Goal: Task Accomplishment & Management: Complete application form

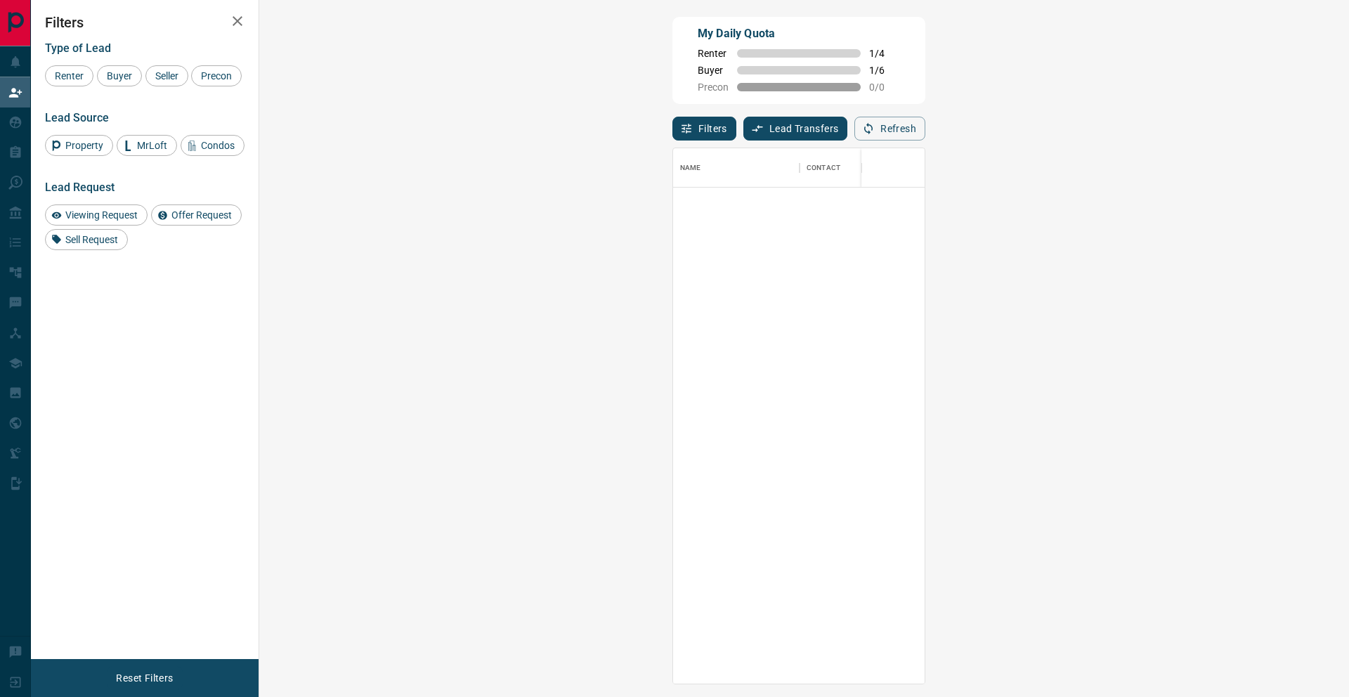
scroll to position [535, 1059]
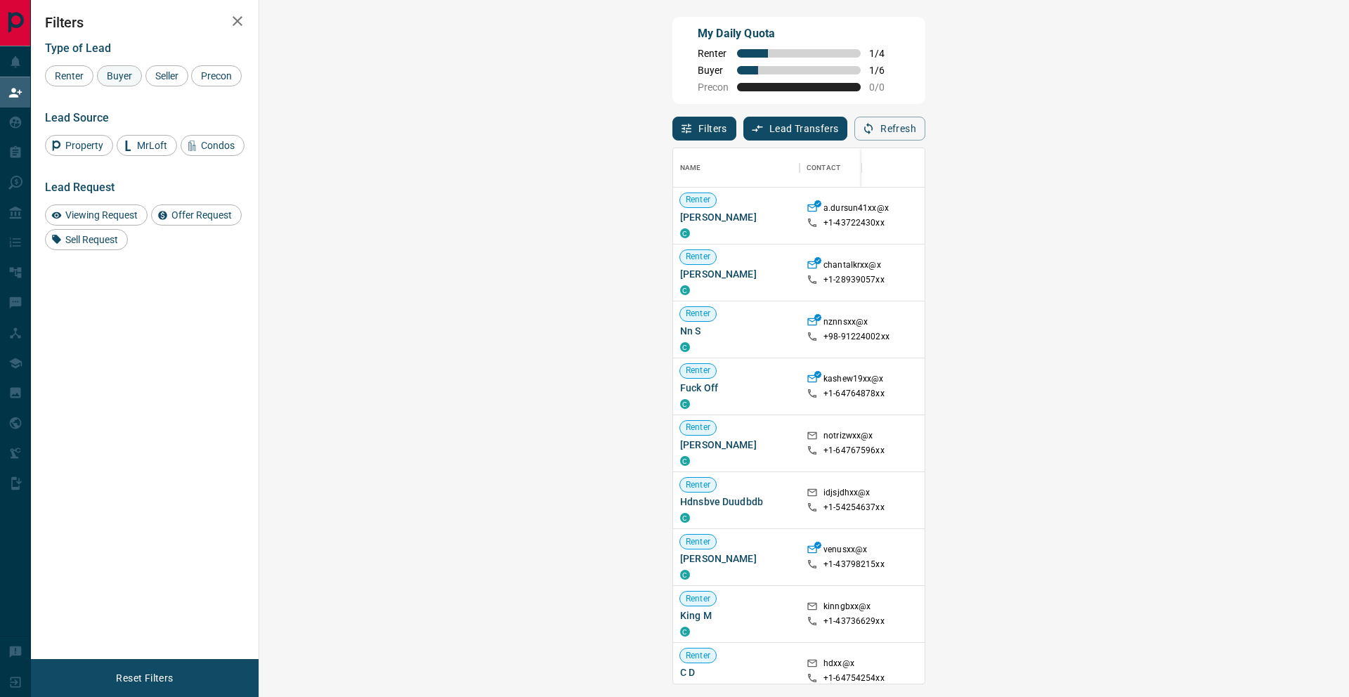
click at [117, 78] on span "Buyer" at bounding box center [119, 75] width 35 height 11
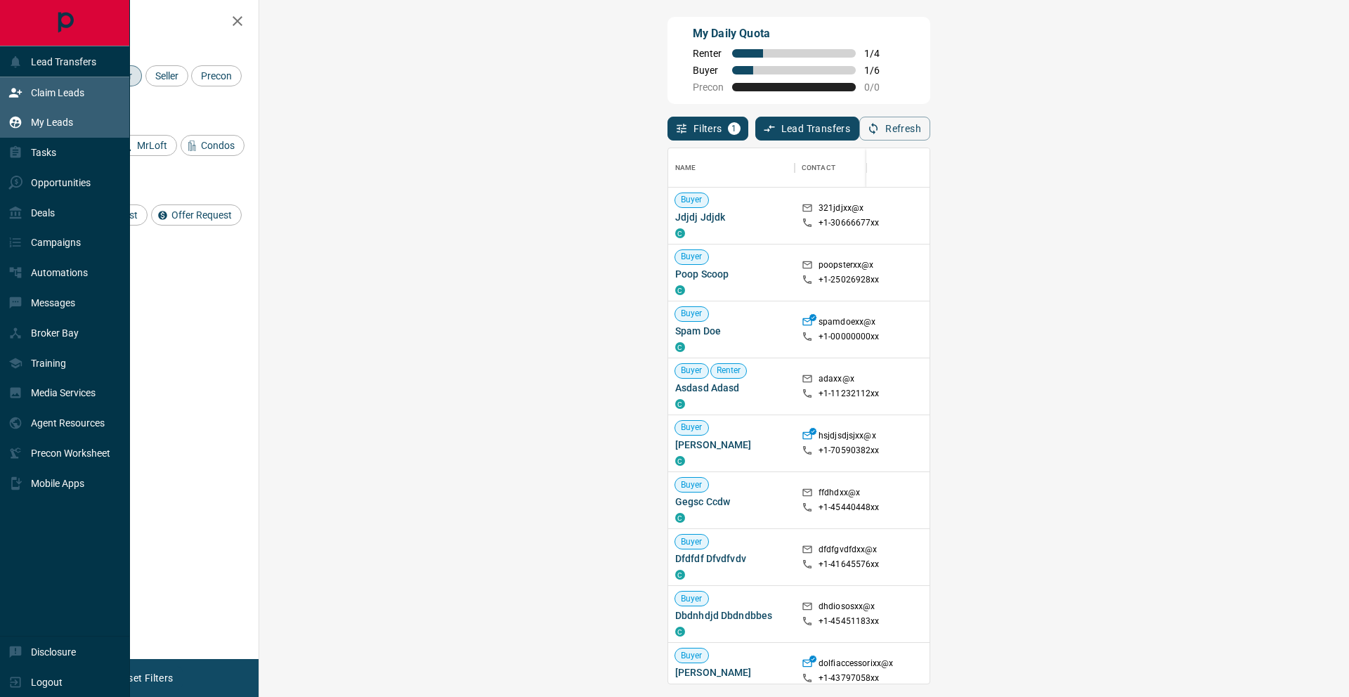
click at [30, 123] on div "My Leads" at bounding box center [40, 122] width 65 height 23
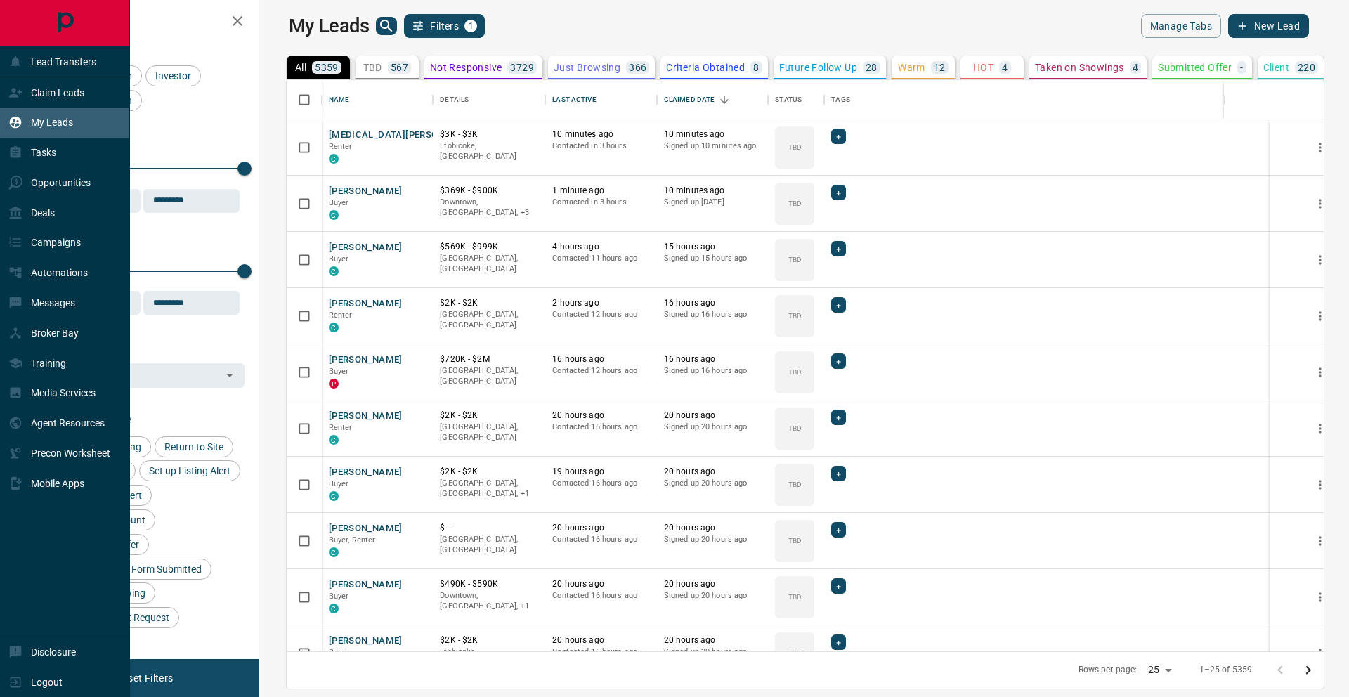
scroll to position [571, 1083]
click at [44, 91] on p "Claim Leads" at bounding box center [57, 92] width 53 height 11
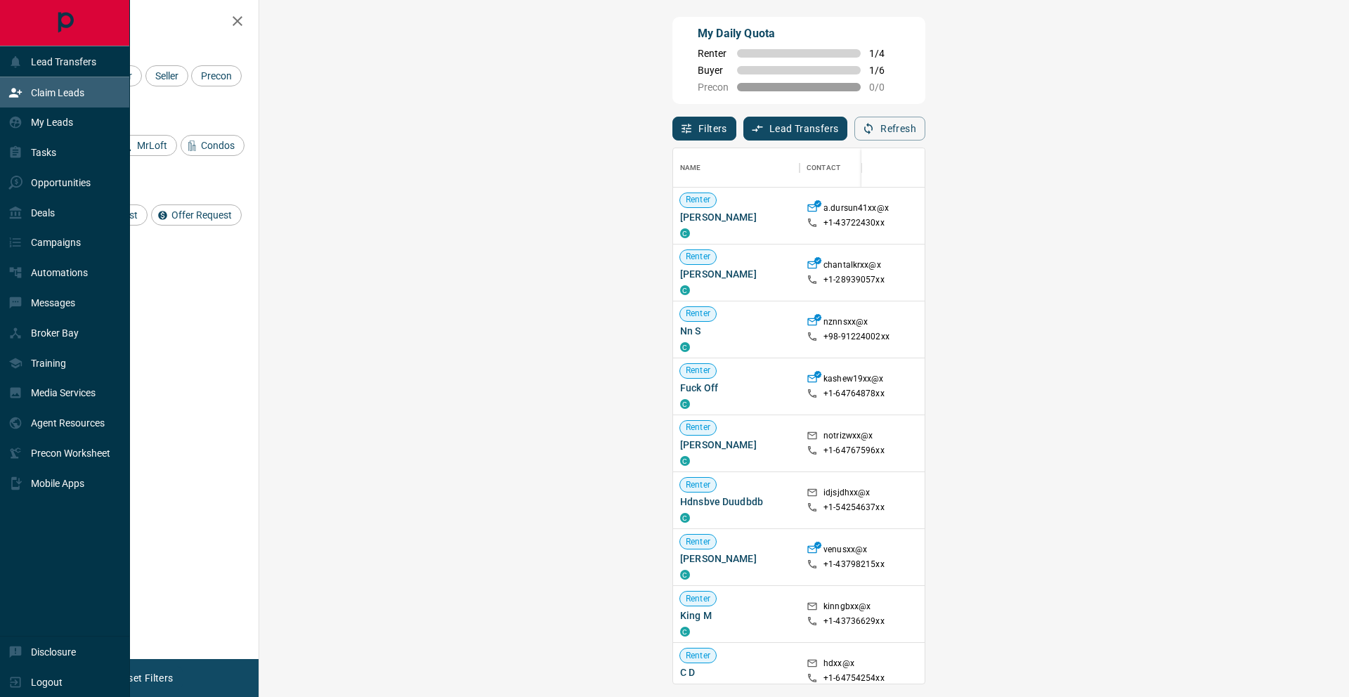
scroll to position [535, 1059]
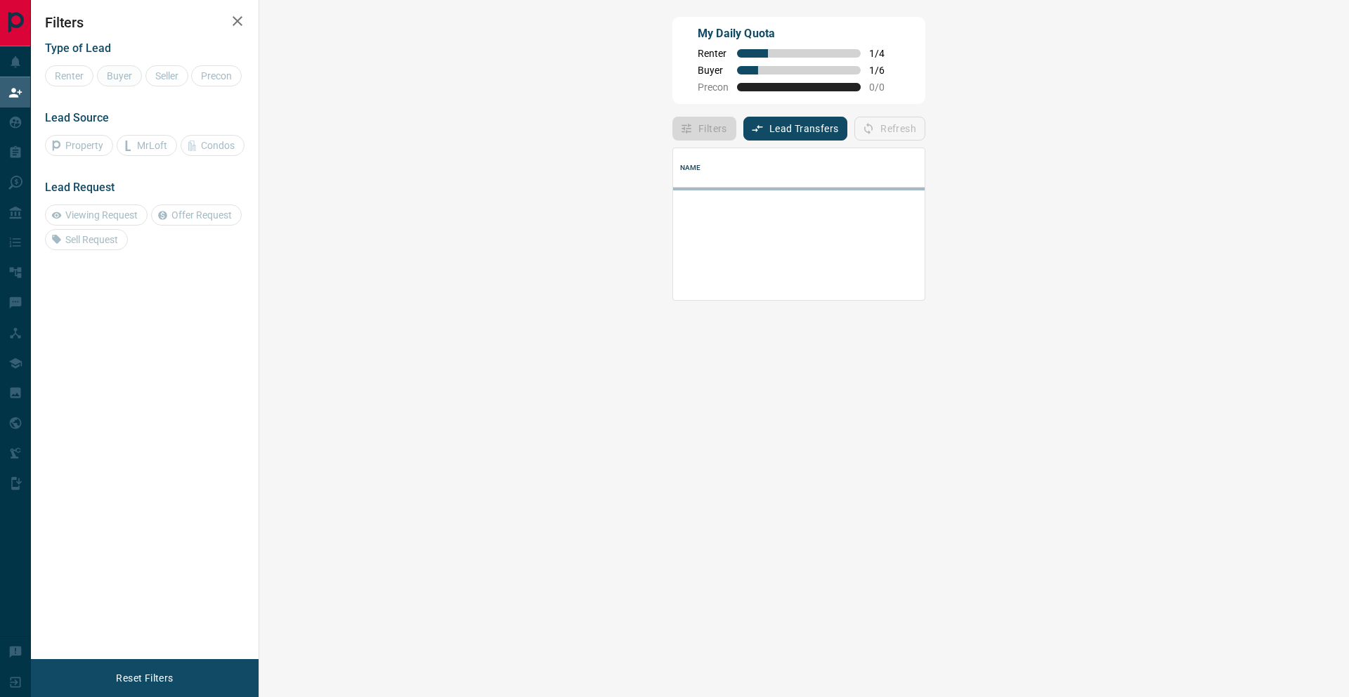
click at [131, 72] on span "Buyer" at bounding box center [119, 75] width 35 height 11
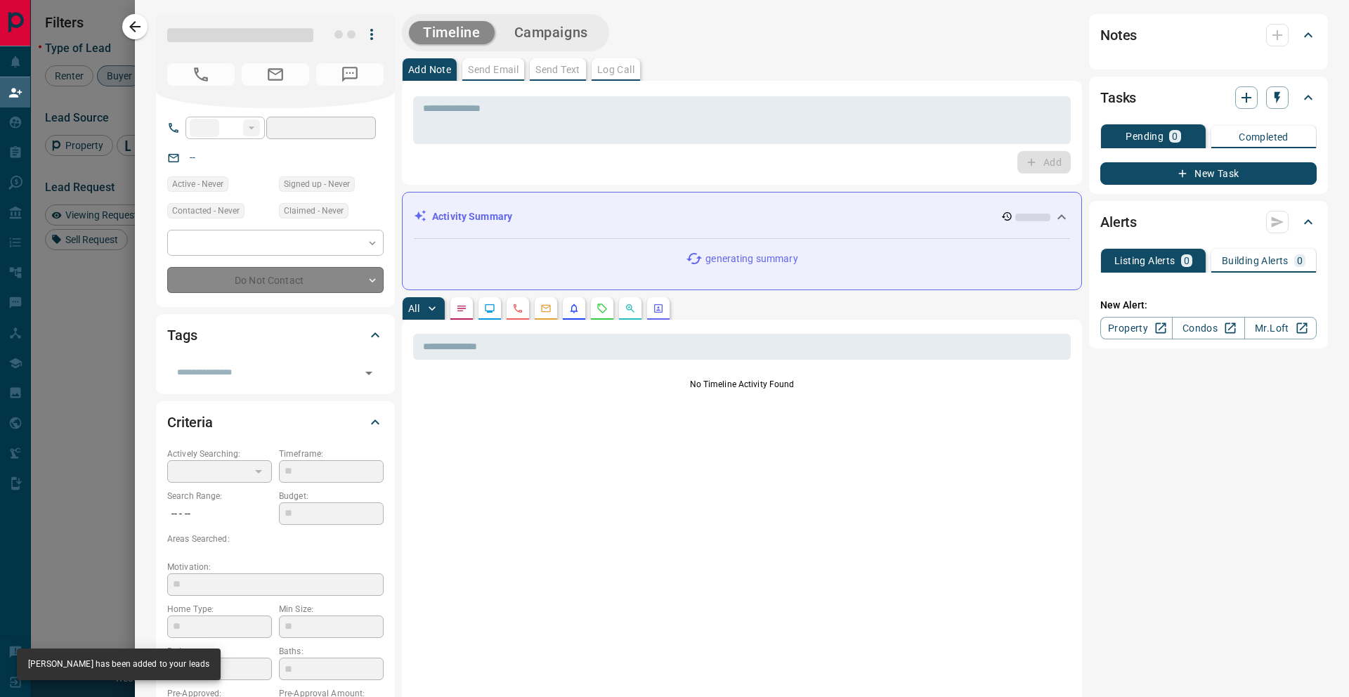
type input "**"
type input "**********"
type input "**"
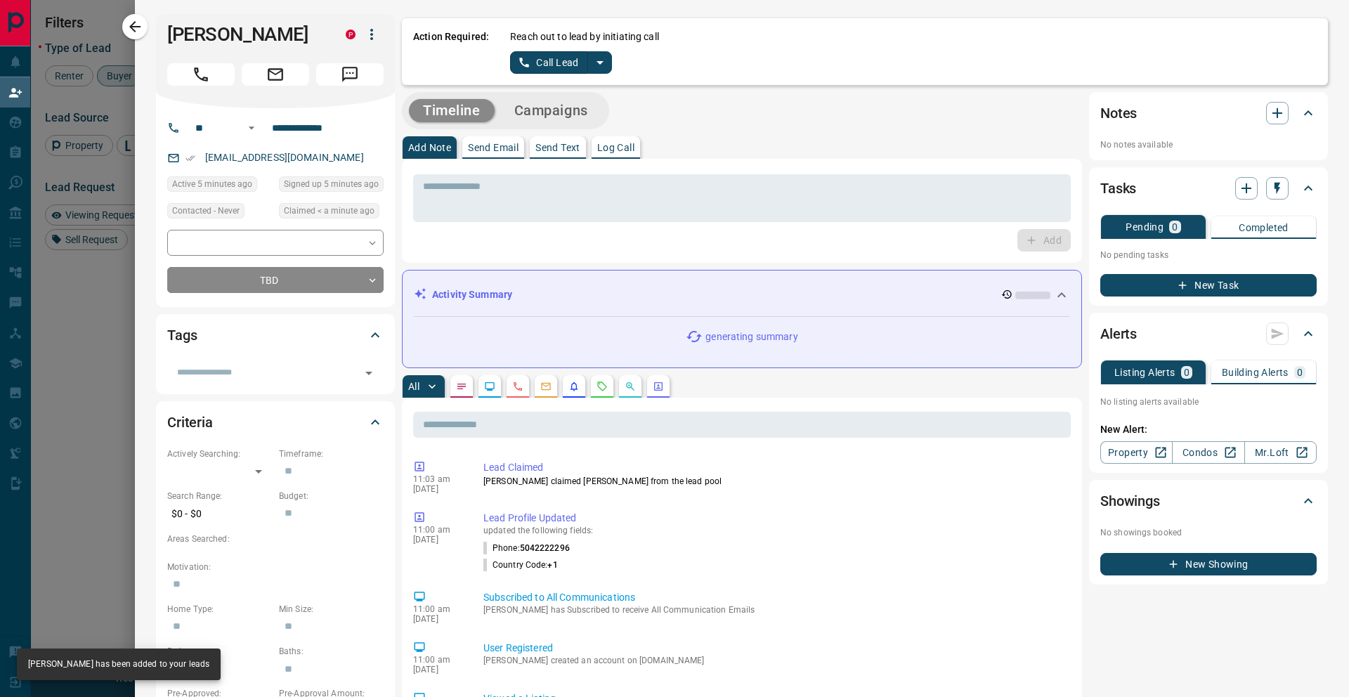
click at [608, 62] on button "split button" at bounding box center [600, 62] width 24 height 22
click at [587, 122] on ul "Call Lead Log Manual Call" at bounding box center [561, 100] width 86 height 53
click at [577, 114] on li "Log Manual Call" at bounding box center [561, 110] width 86 height 21
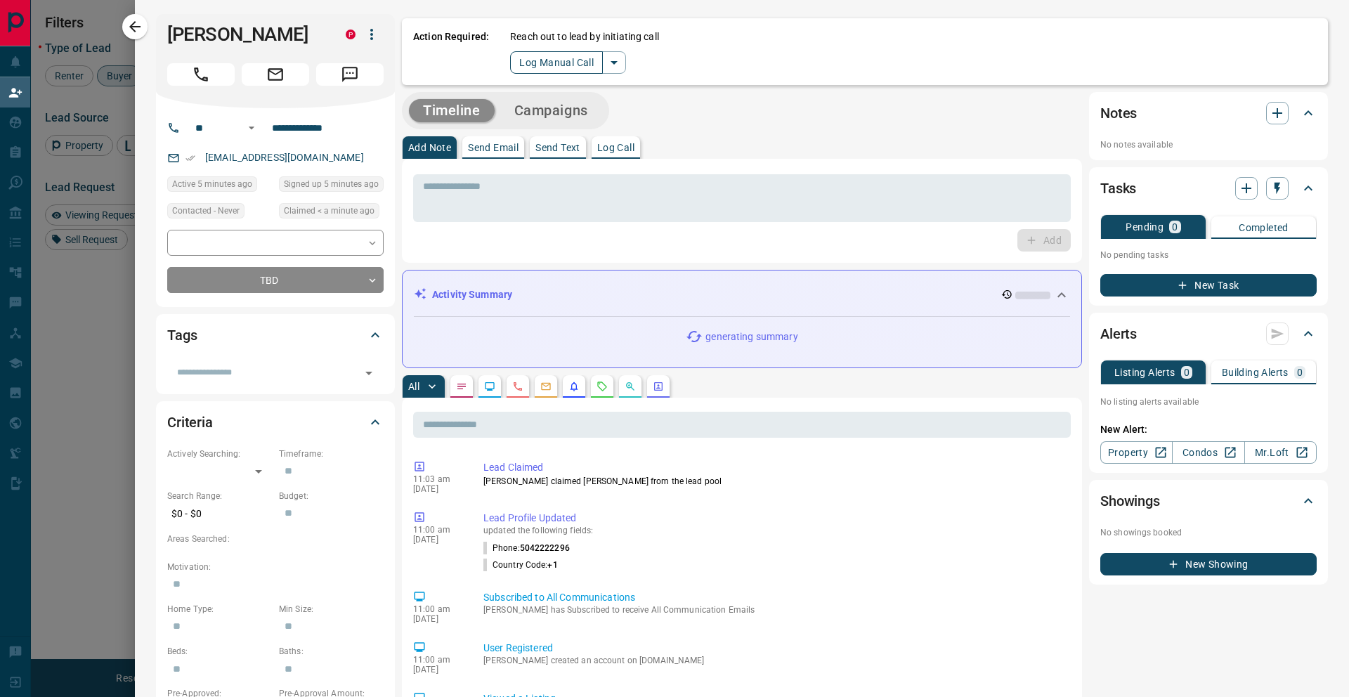
click at [549, 65] on button "Log Manual Call" at bounding box center [556, 62] width 93 height 22
click at [549, 65] on button "No" at bounding box center [549, 62] width 25 height 22
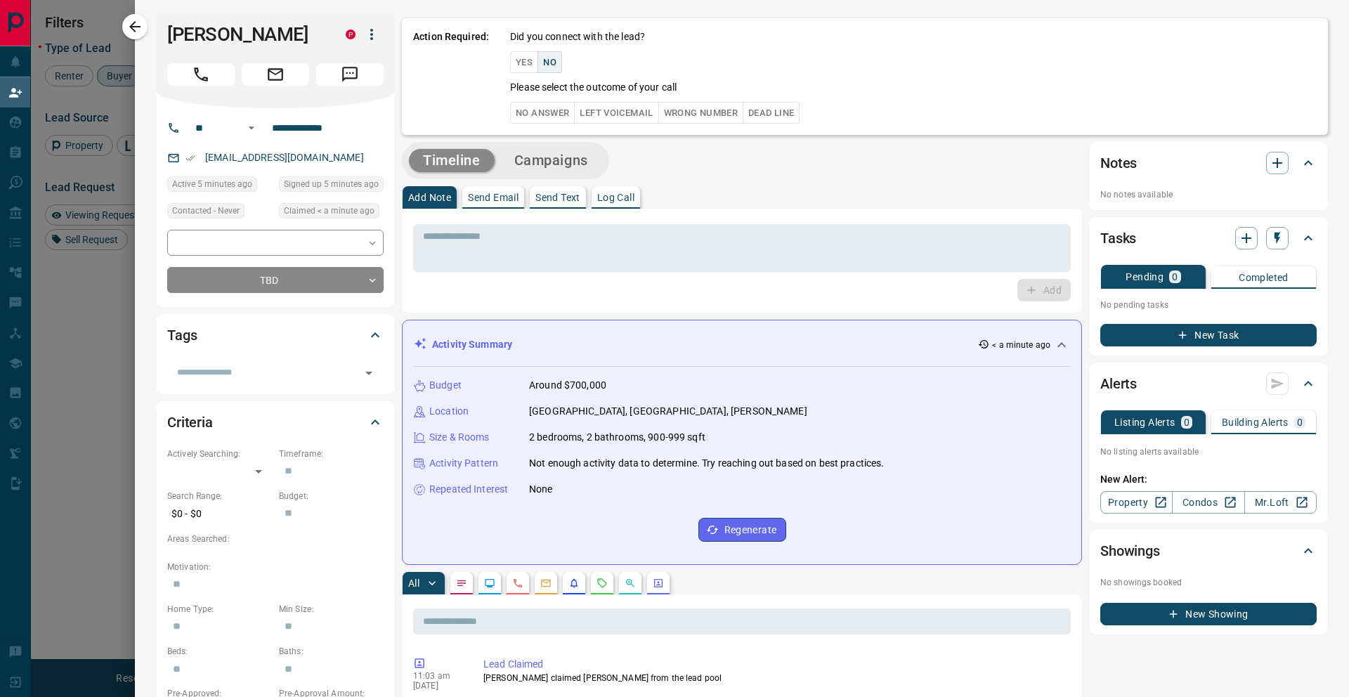
drag, startPoint x: 549, startPoint y: 65, endPoint x: 551, endPoint y: 121, distance: 55.5
click at [551, 121] on div "Did you connect with the lead? Yes No Please select the outcome of your call No…" at bounding box center [913, 77] width 806 height 94
click at [551, 121] on button "No Answer" at bounding box center [542, 113] width 65 height 22
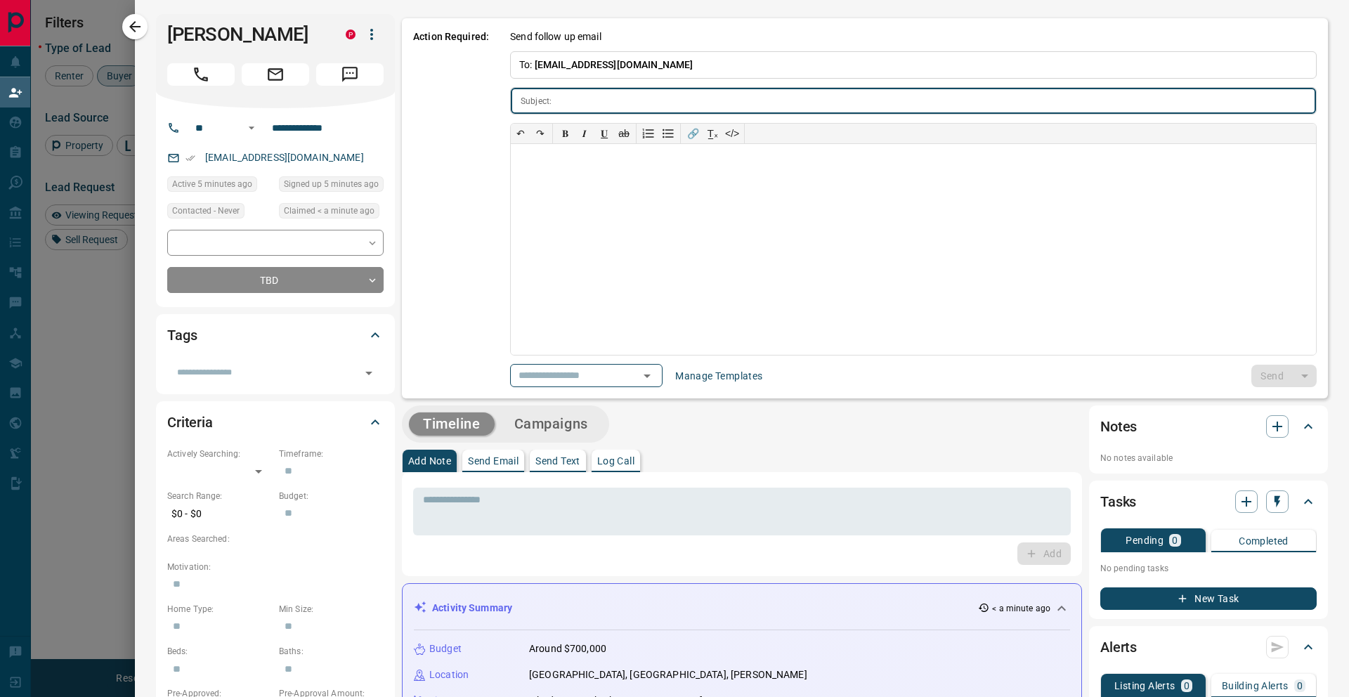
type input "**********"
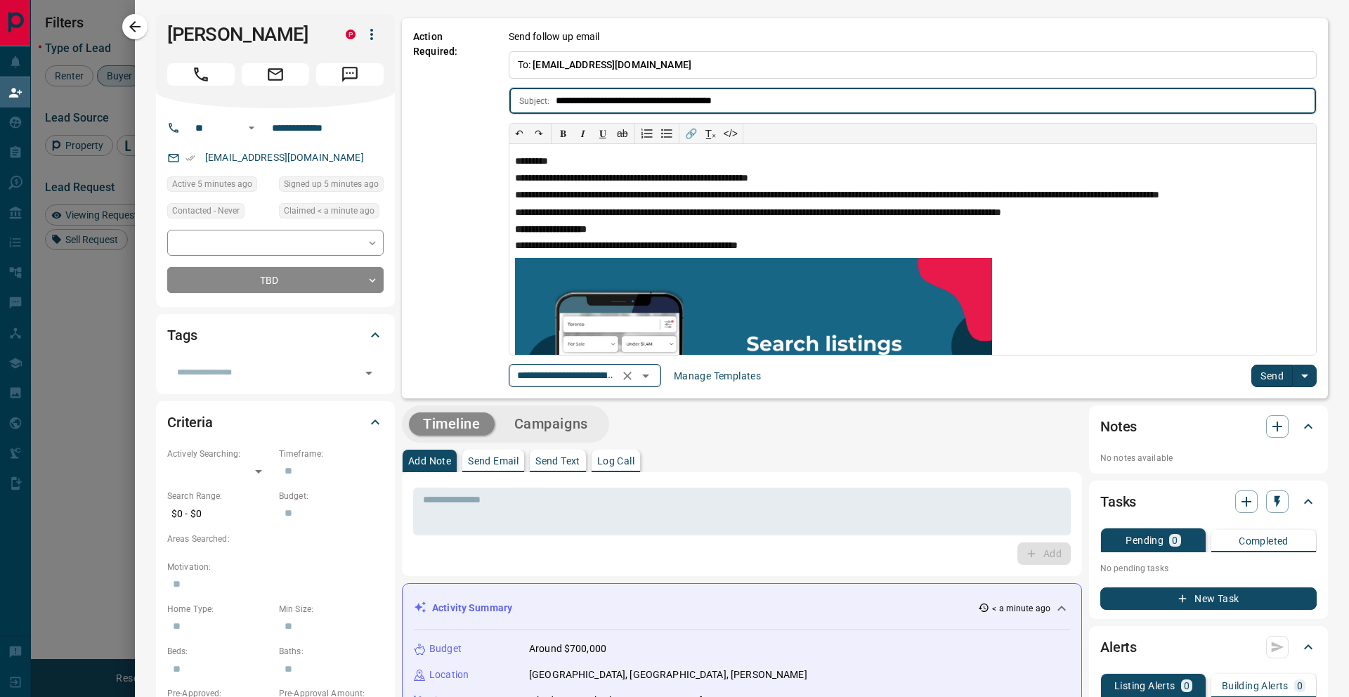
click at [654, 381] on icon "Open" at bounding box center [645, 375] width 17 height 17
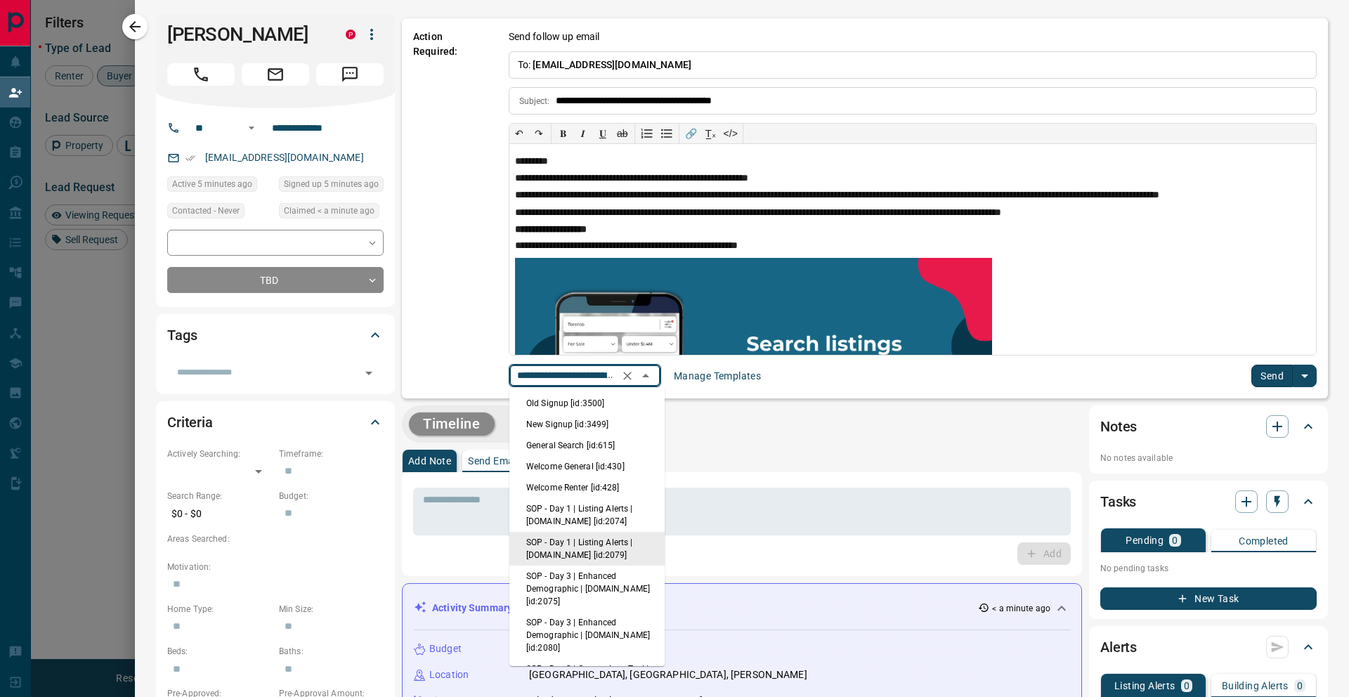
scroll to position [0, 119]
click at [593, 431] on li "New Signup [id:3499]" at bounding box center [586, 424] width 155 height 21
type input "**********"
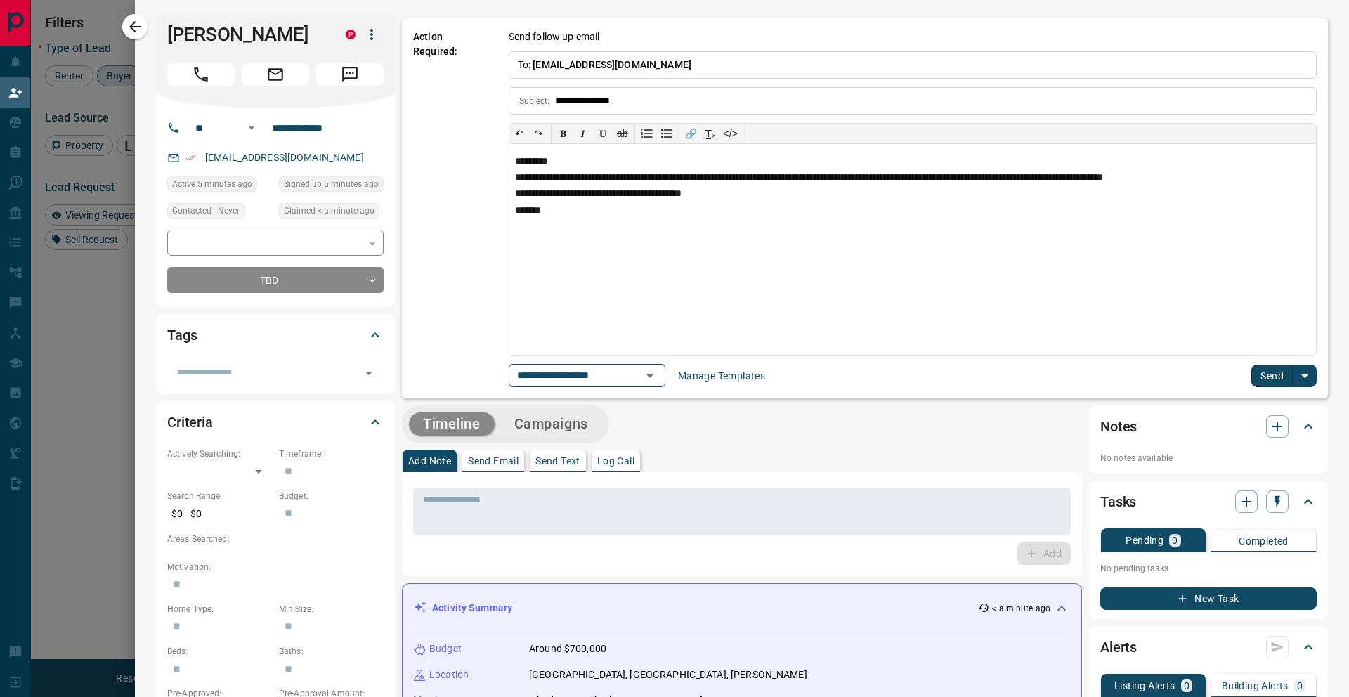
scroll to position [0, 0]
click at [1262, 372] on button "Send" at bounding box center [1271, 376] width 41 height 22
click at [1271, 376] on button "Send" at bounding box center [1271, 376] width 41 height 22
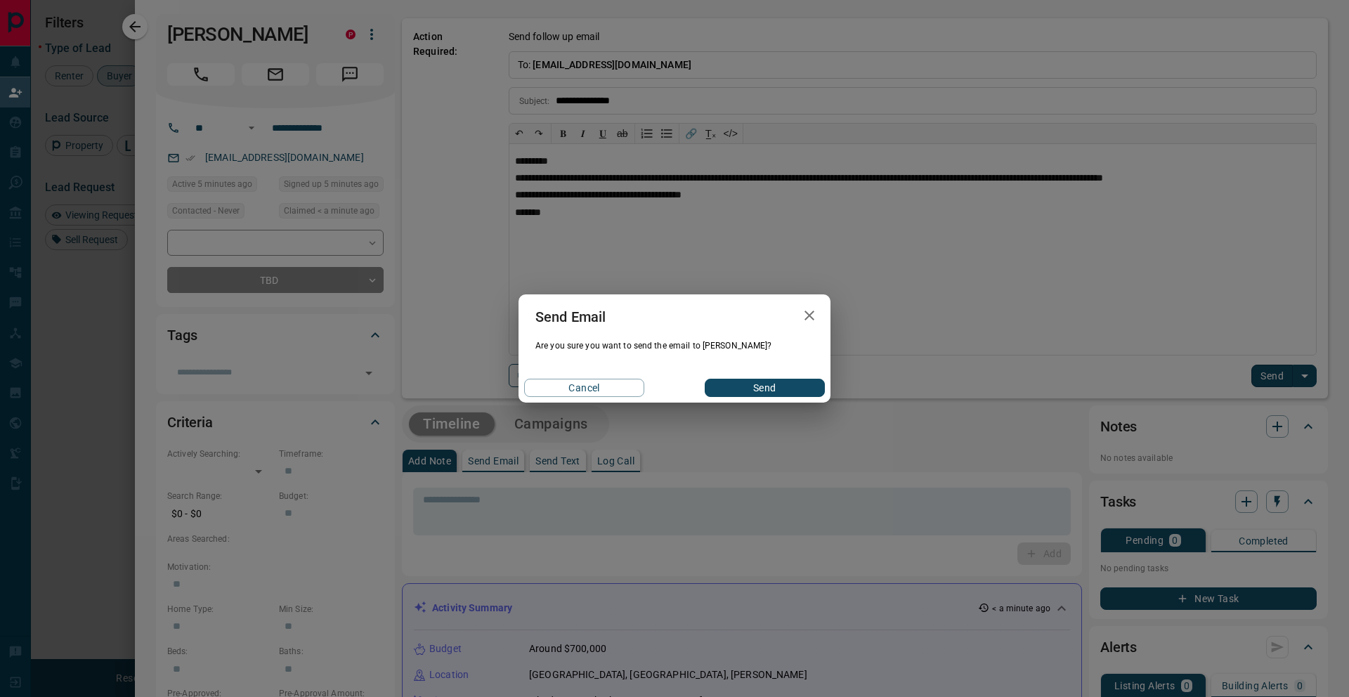
click at [773, 398] on div "Cancel Send" at bounding box center [674, 388] width 312 height 30
click at [785, 379] on button "Send" at bounding box center [765, 388] width 120 height 18
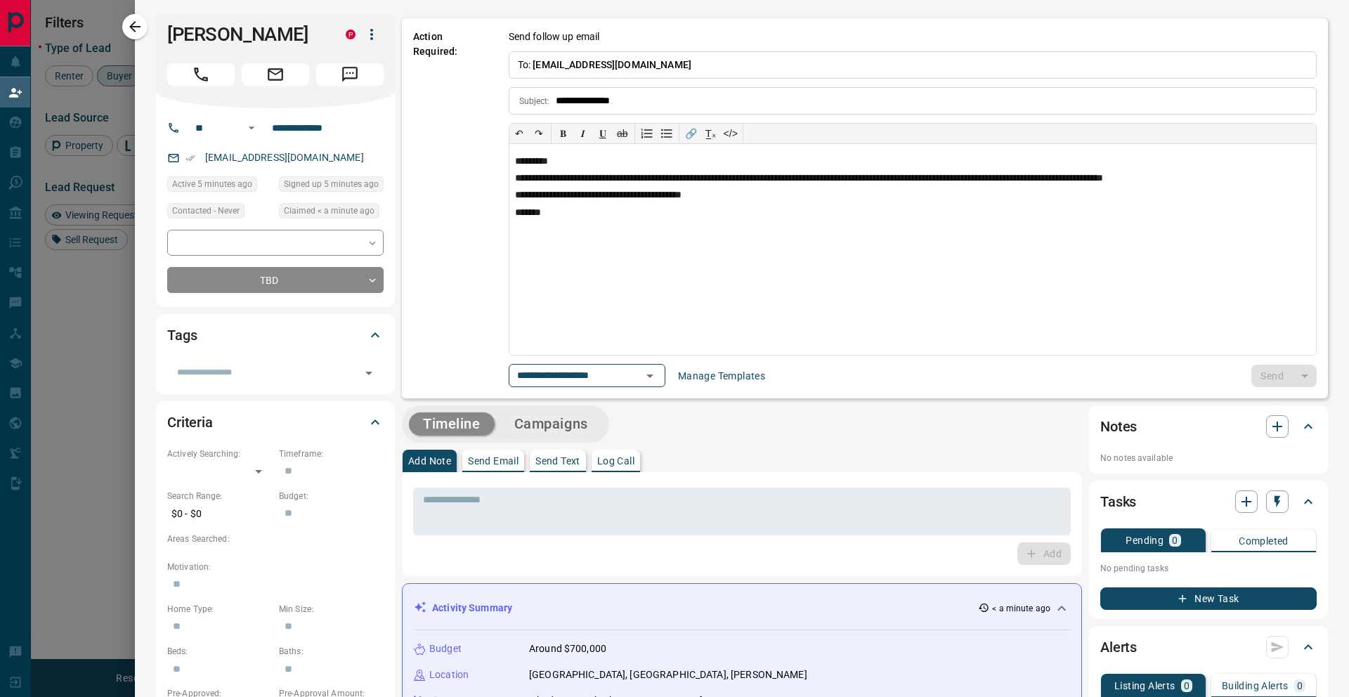
drag, startPoint x: 133, startPoint y: 24, endPoint x: 1033, endPoint y: 192, distance: 915.5
click at [134, 24] on icon "button" at bounding box center [134, 26] width 17 height 17
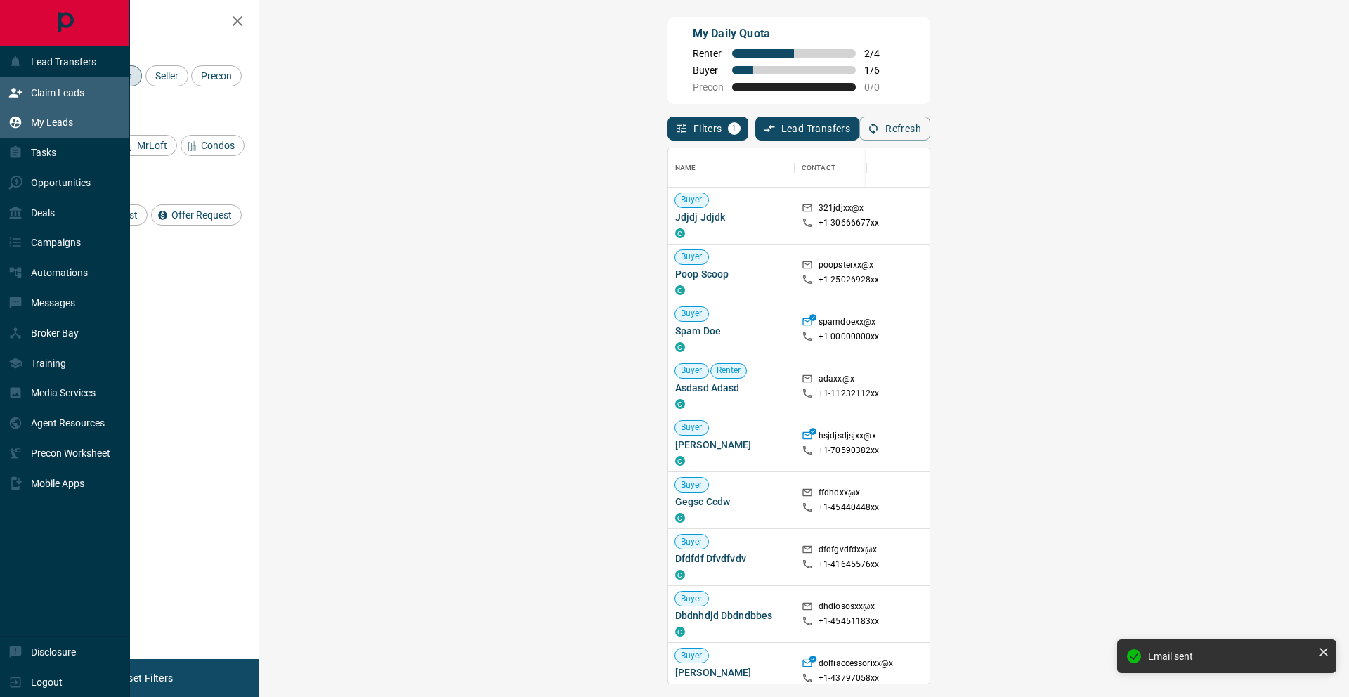
scroll to position [535, 1059]
click at [17, 124] on icon at bounding box center [15, 122] width 14 height 14
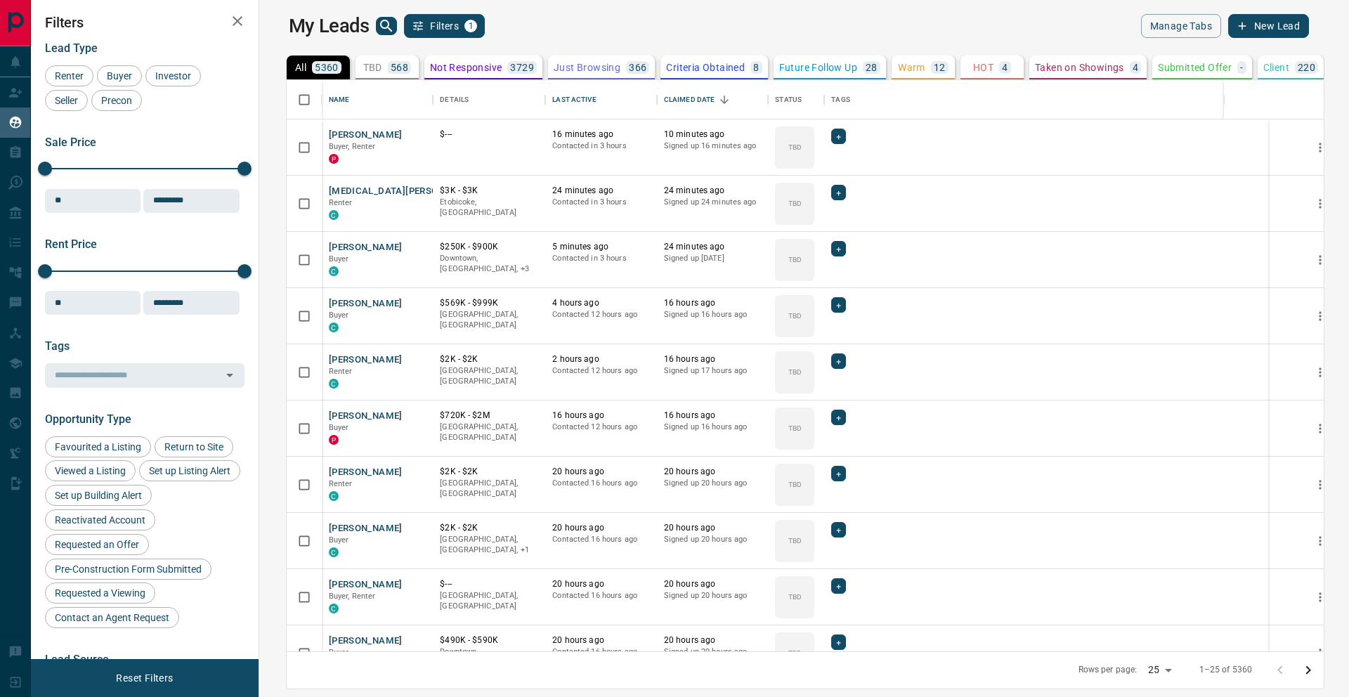
scroll to position [571, 1083]
click at [29, 95] on div "Claim Leads" at bounding box center [46, 92] width 76 height 23
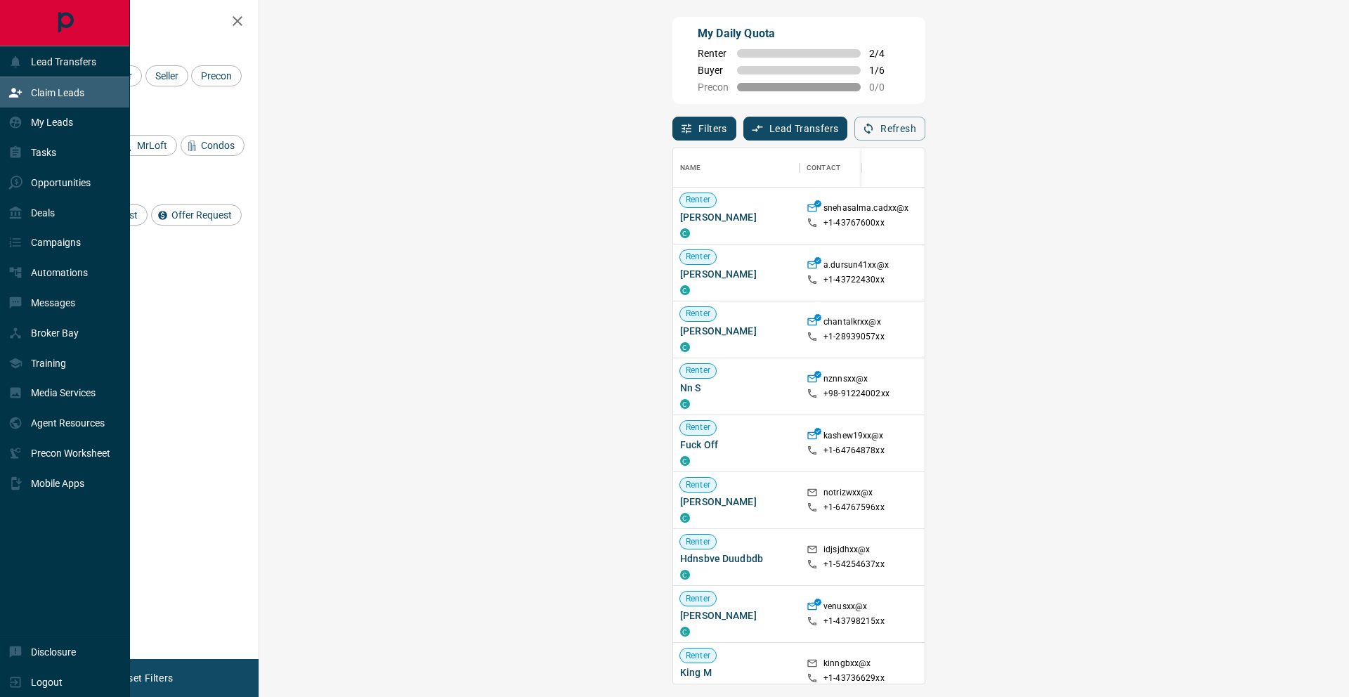
scroll to position [535, 1059]
click at [26, 122] on div "My Leads" at bounding box center [40, 122] width 65 height 23
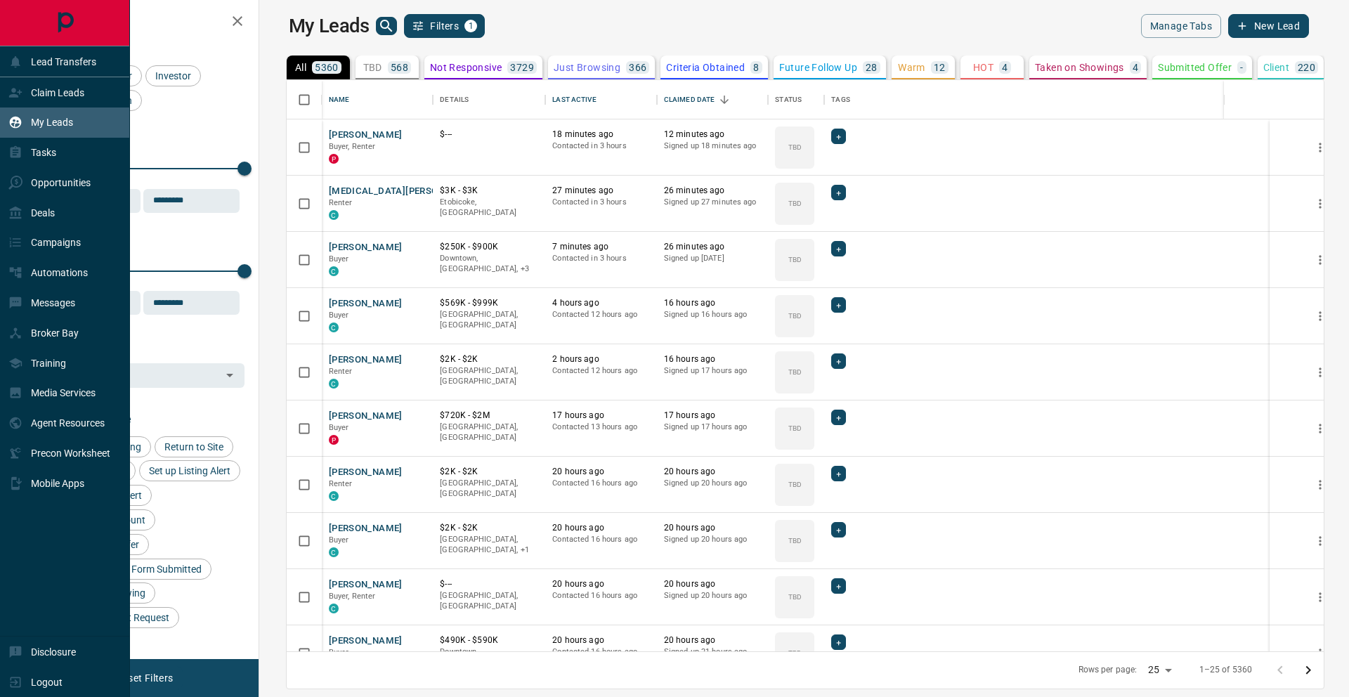
scroll to position [571, 1083]
click at [34, 157] on p "Tasks" at bounding box center [43, 152] width 25 height 11
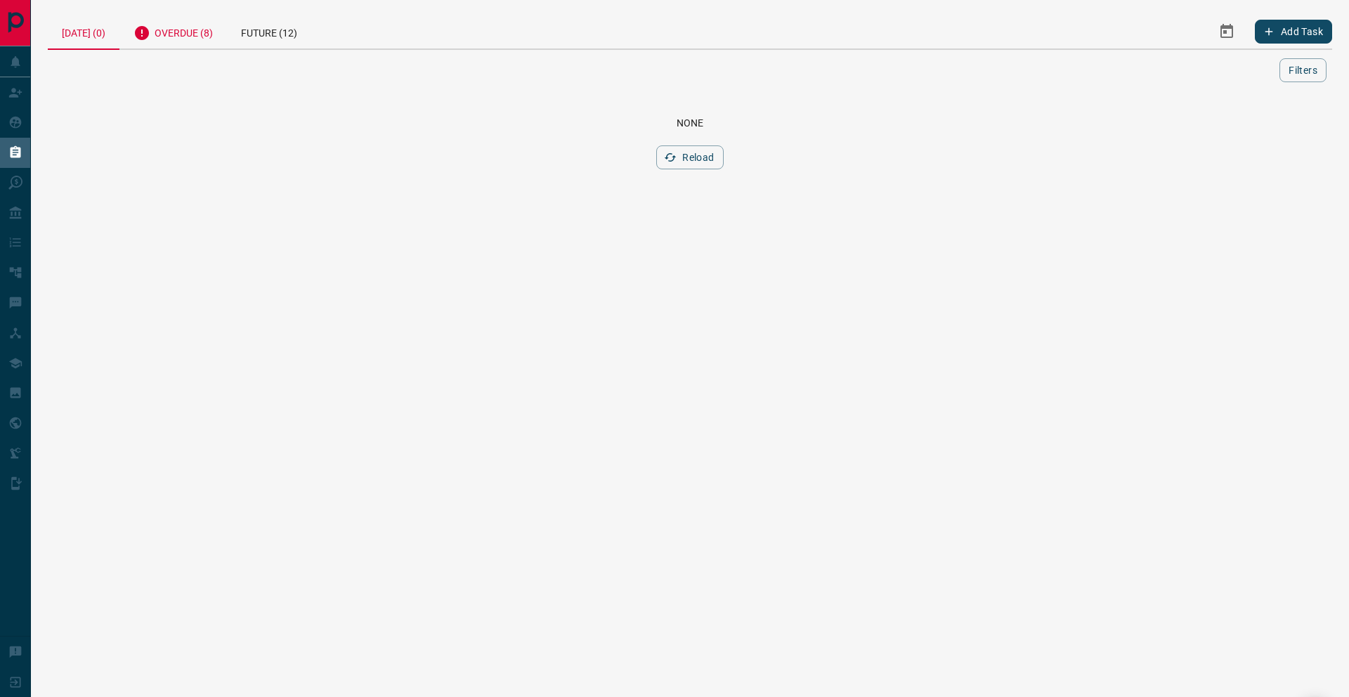
click at [183, 33] on div "Overdue (8)" at bounding box center [172, 31] width 107 height 34
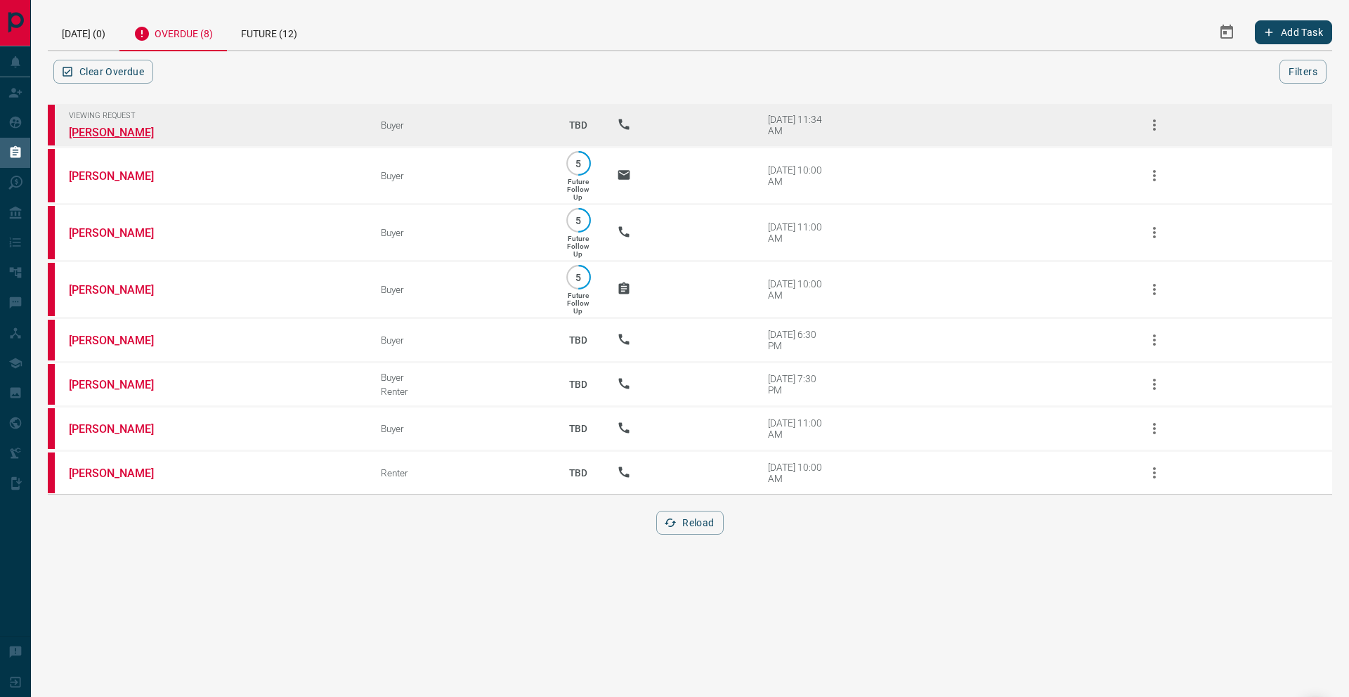
click at [118, 133] on link "[PERSON_NAME]" at bounding box center [121, 132] width 105 height 13
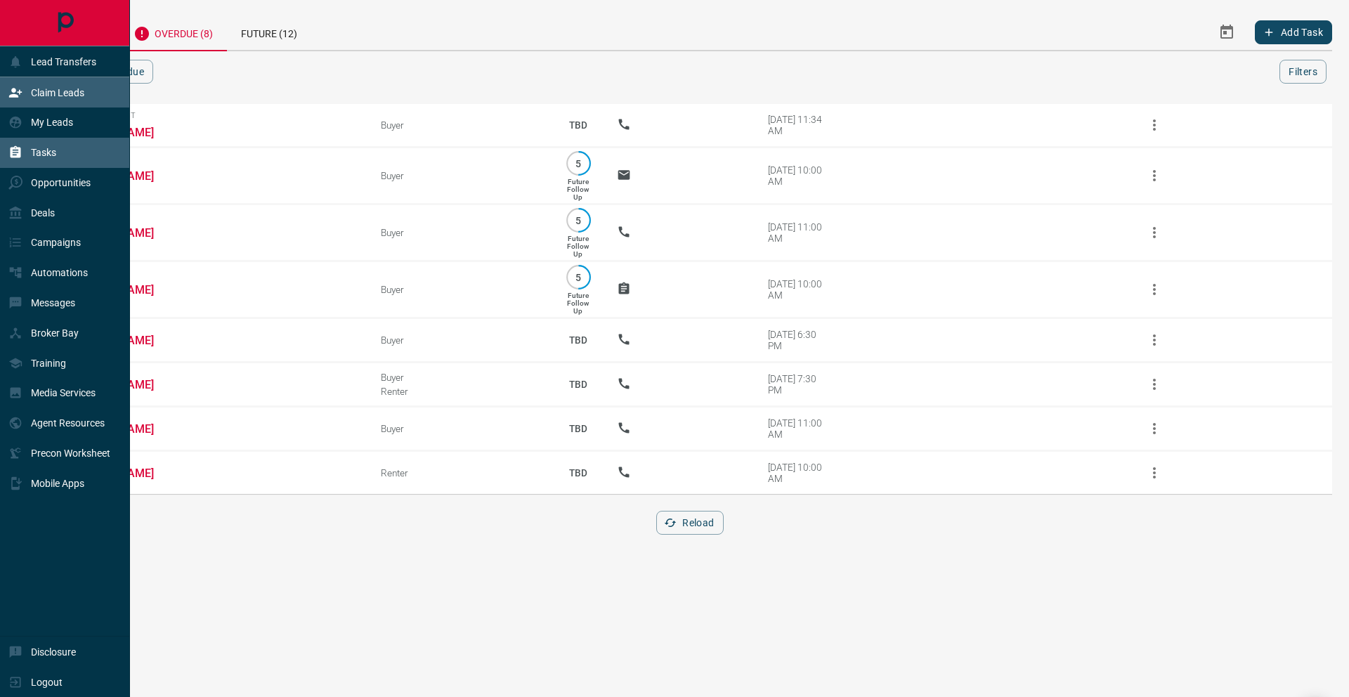
click at [20, 93] on icon at bounding box center [15, 93] width 14 height 14
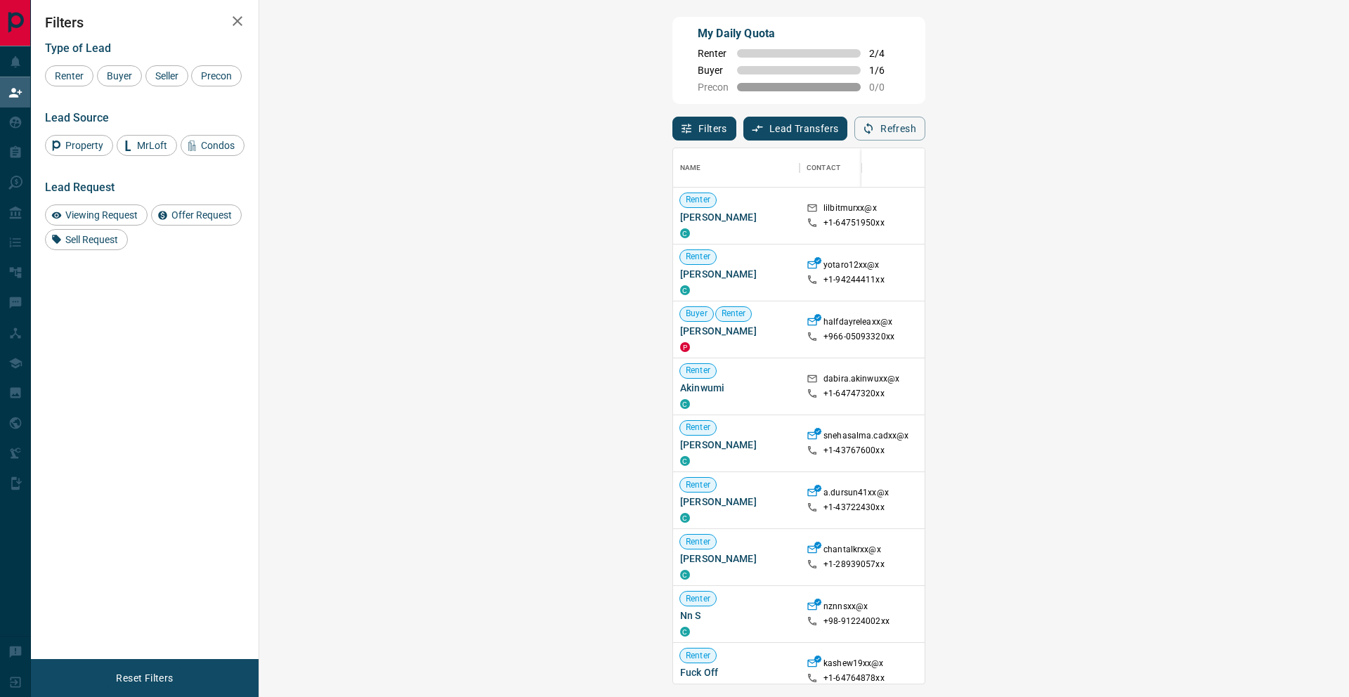
scroll to position [535, 1059]
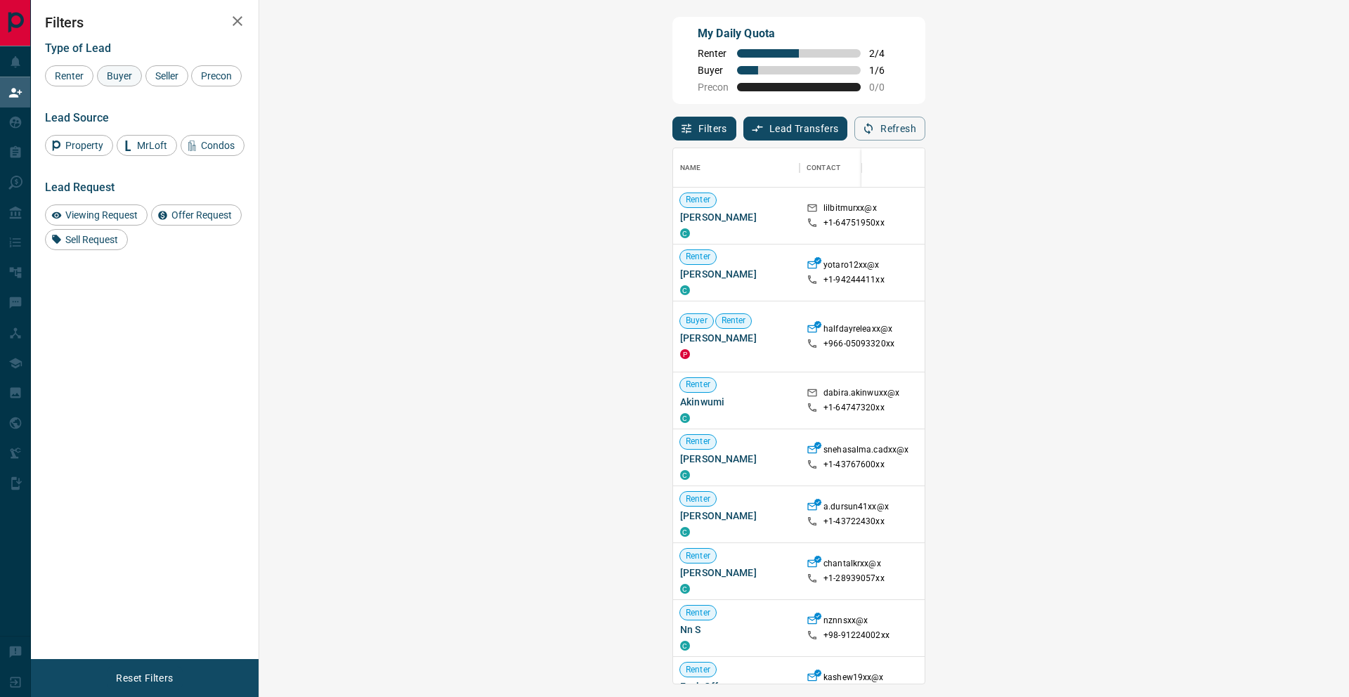
click at [131, 81] on div "Buyer" at bounding box center [119, 75] width 45 height 21
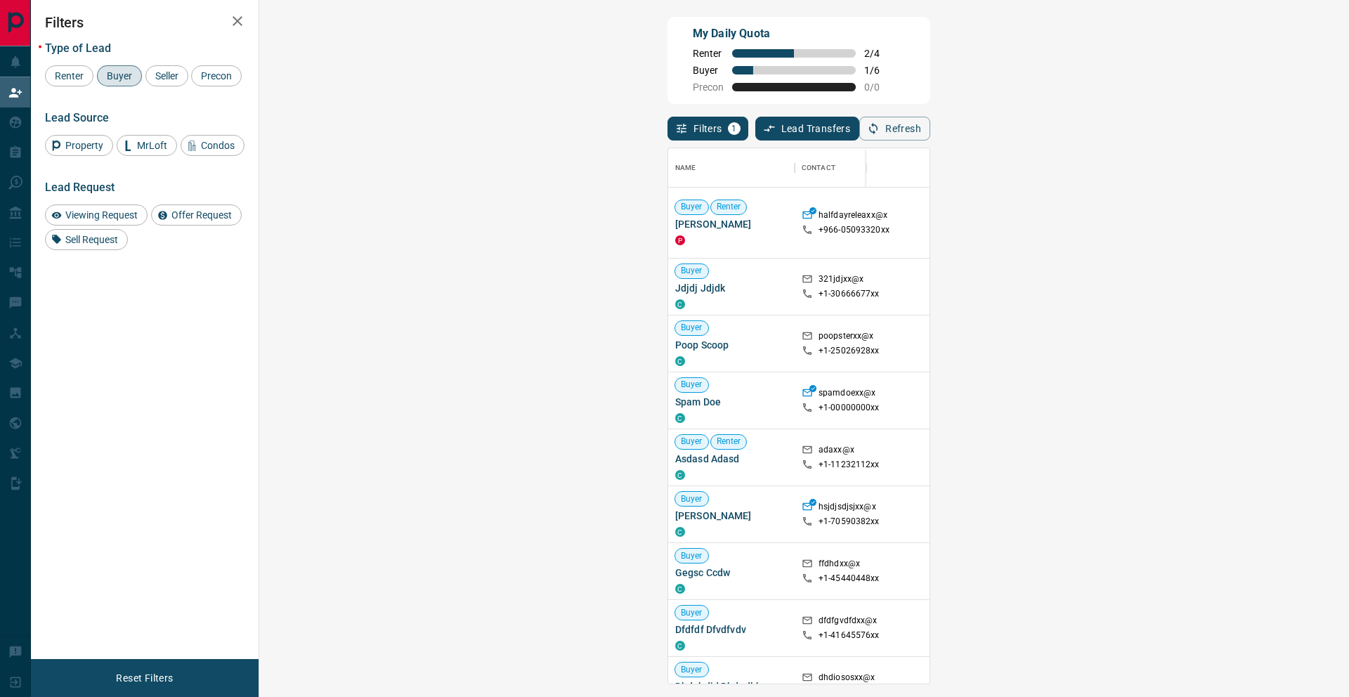
click at [1195, 218] on div at bounding box center [1255, 223] width 120 height 70
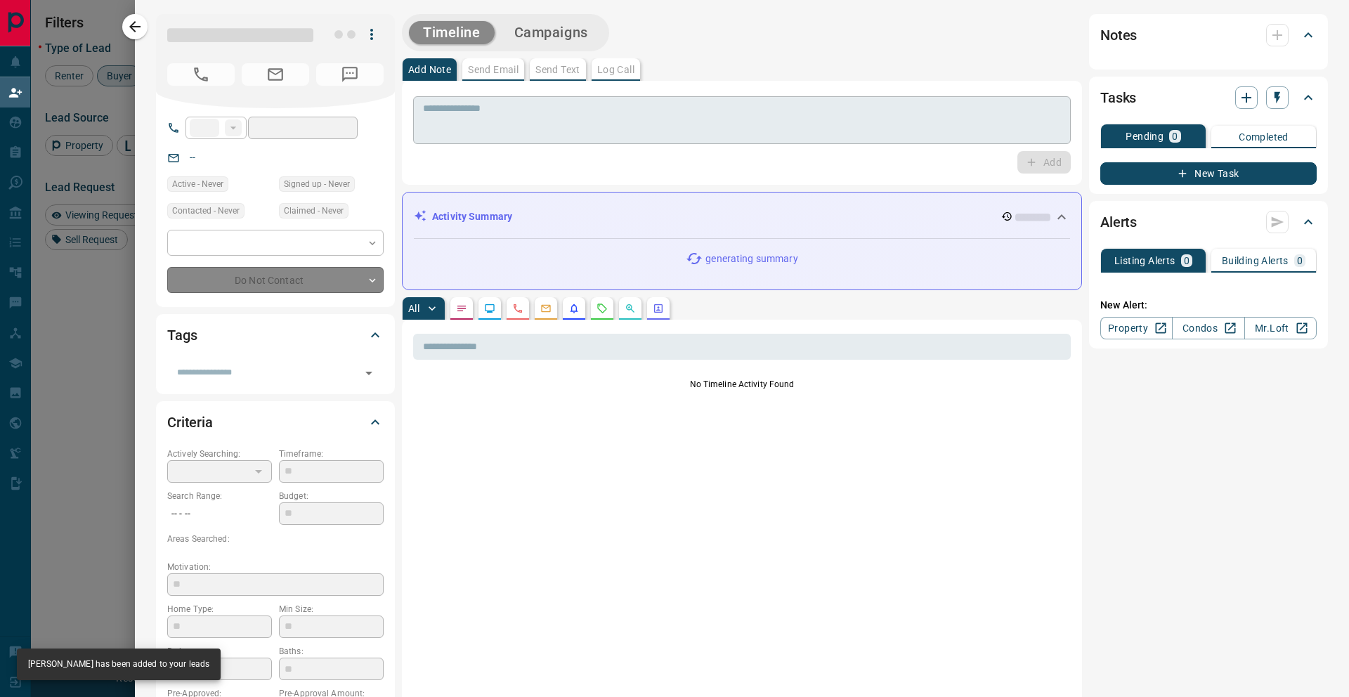
type input "****"
type input "**********"
type input "**"
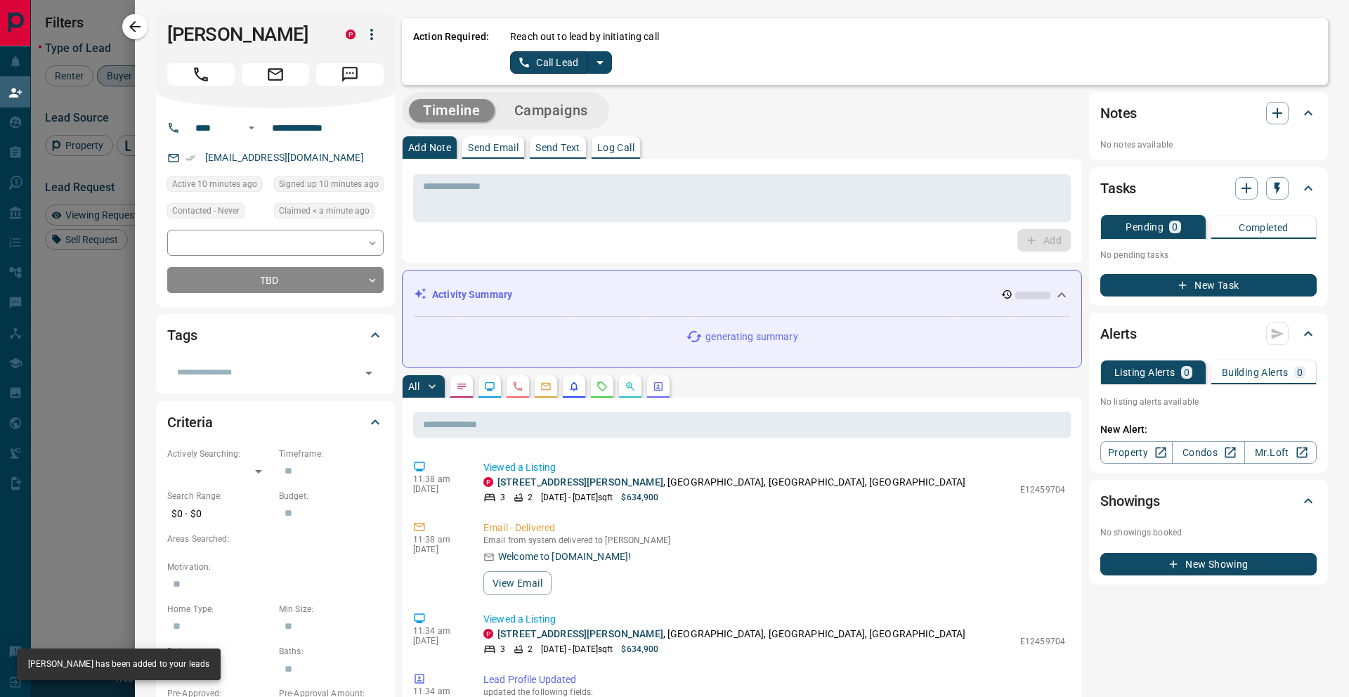
click at [608, 63] on button "split button" at bounding box center [600, 62] width 24 height 22
click at [552, 114] on li "Log Manual Call" at bounding box center [561, 110] width 86 height 21
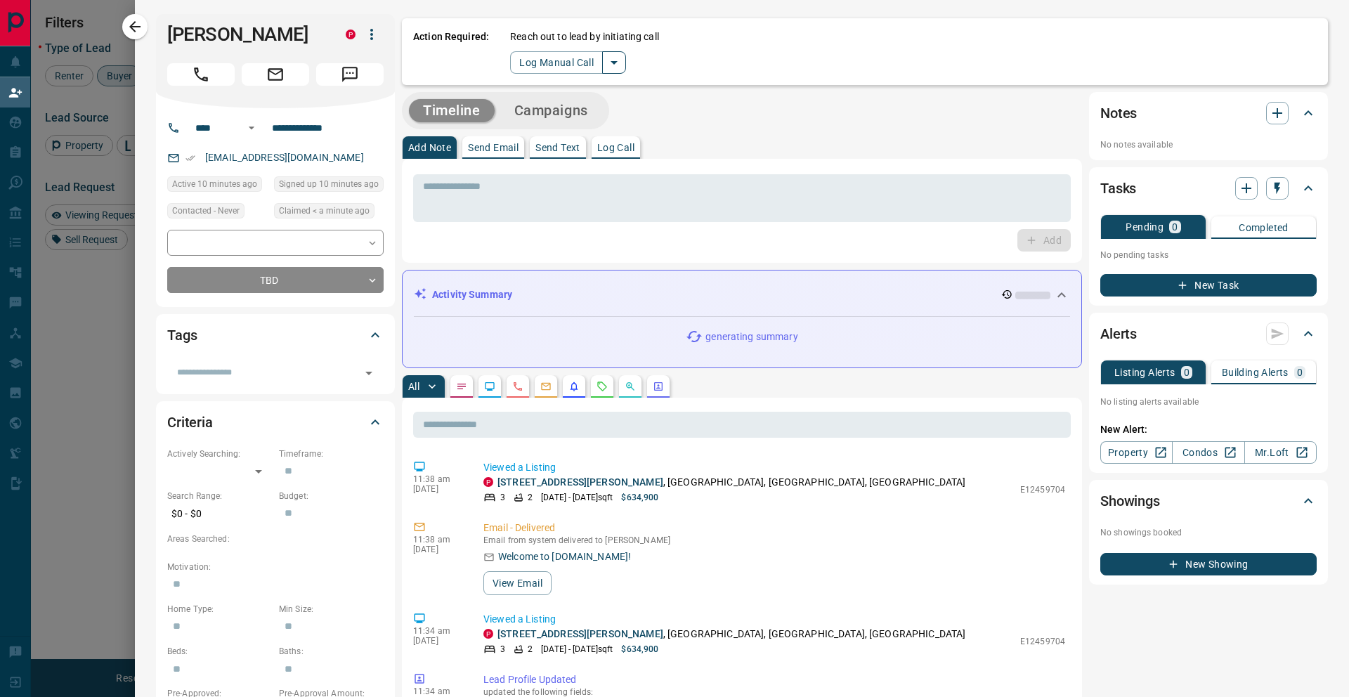
click at [618, 60] on icon "split button" at bounding box center [613, 62] width 17 height 17
click at [568, 89] on li "Call Lead" at bounding box center [567, 89] width 86 height 21
click at [536, 60] on button "Call Lead" at bounding box center [549, 62] width 78 height 22
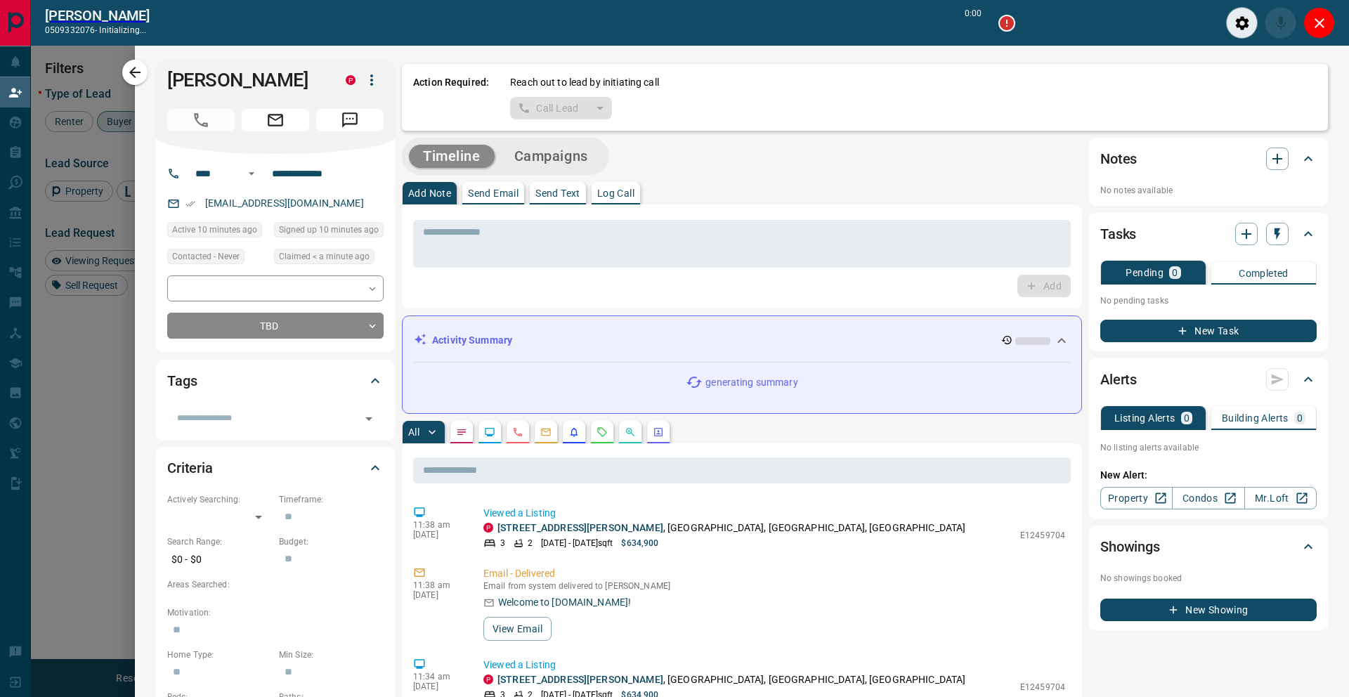
scroll to position [499, 1059]
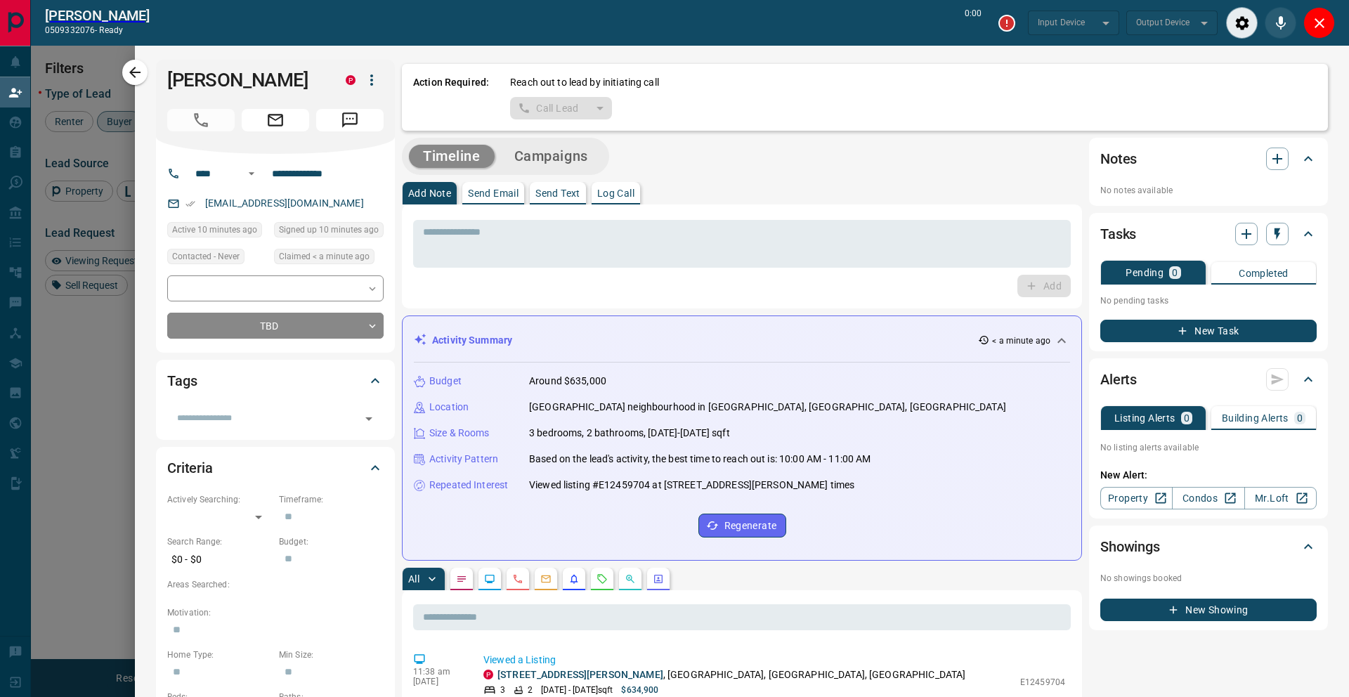
type input "*******"
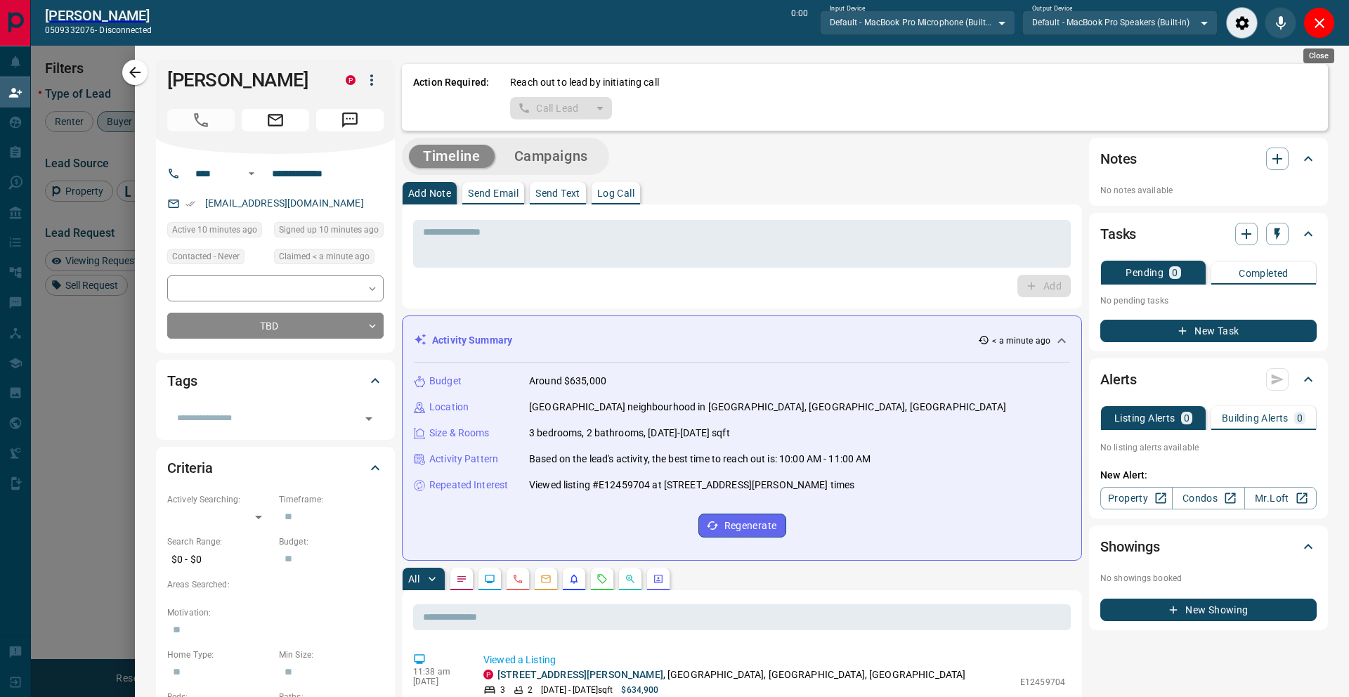
click at [1327, 25] on icon "Close" at bounding box center [1319, 23] width 17 height 17
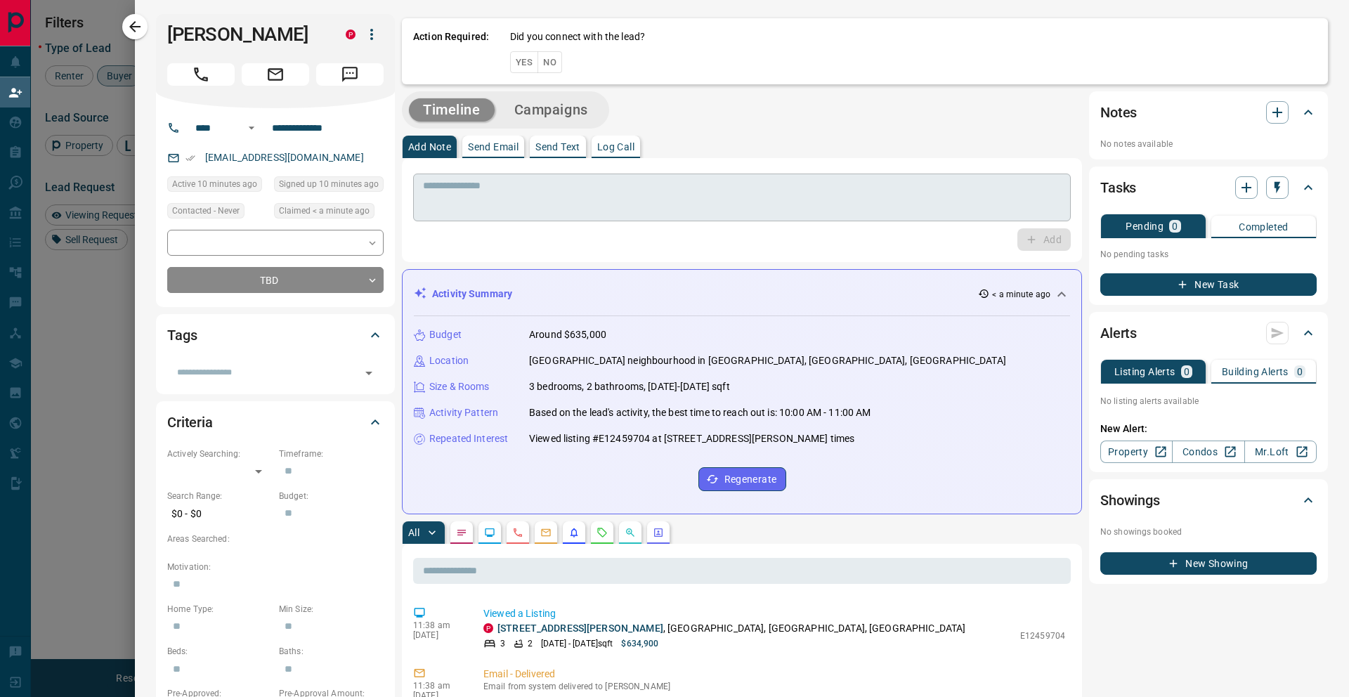
scroll to position [535, 1059]
click at [554, 64] on button "No" at bounding box center [549, 62] width 25 height 22
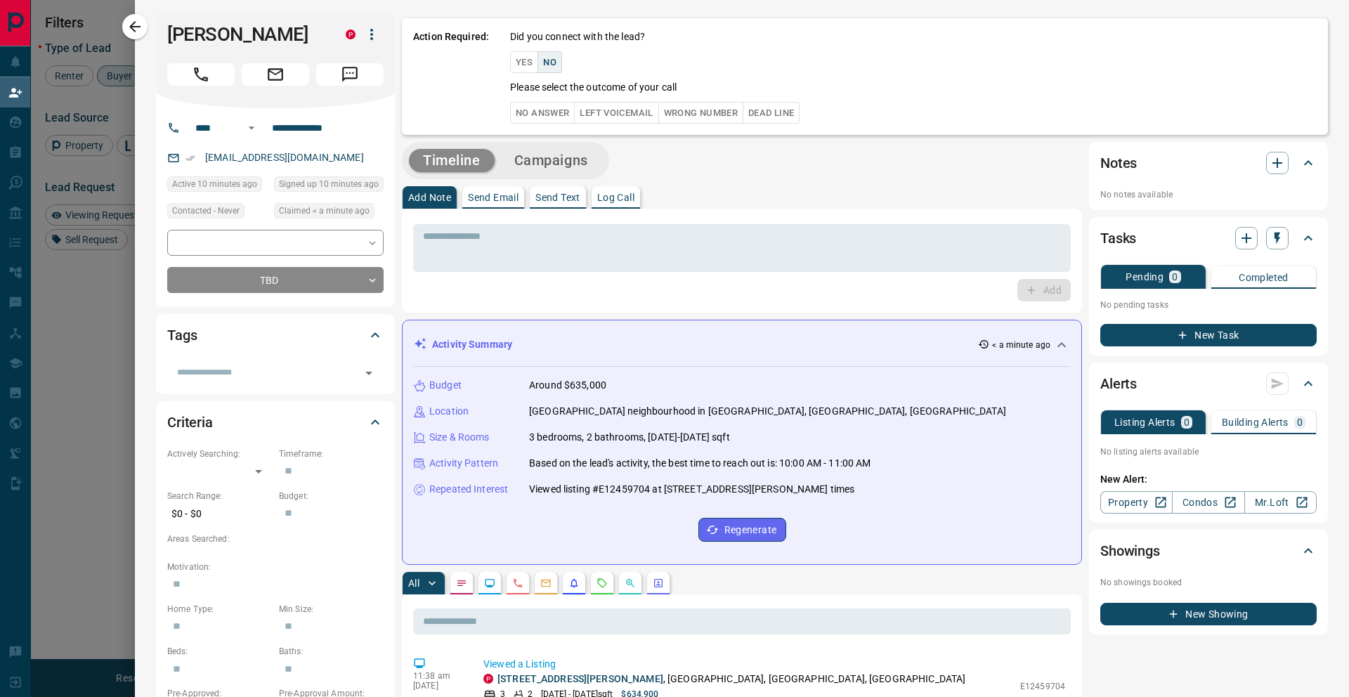
click at [773, 112] on button "Dead Line" at bounding box center [770, 113] width 57 height 22
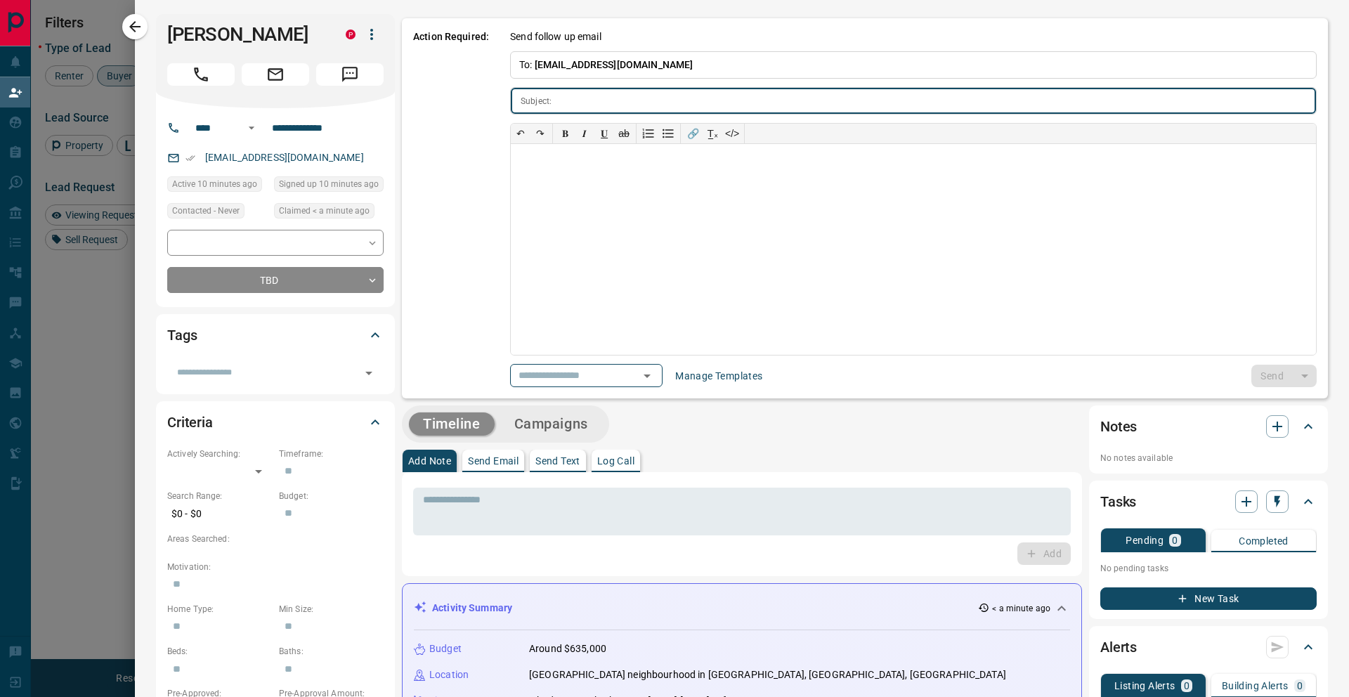
type input "**********"
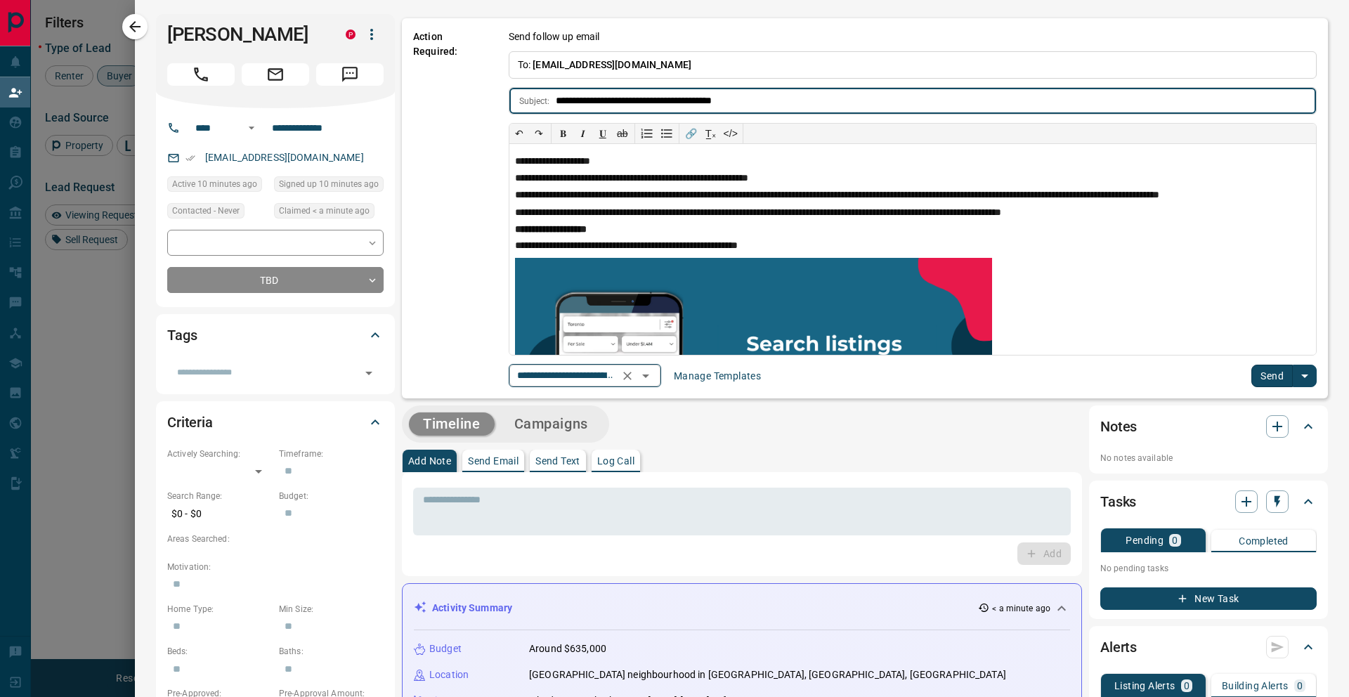
click at [661, 376] on div "**********" at bounding box center [585, 375] width 152 height 23
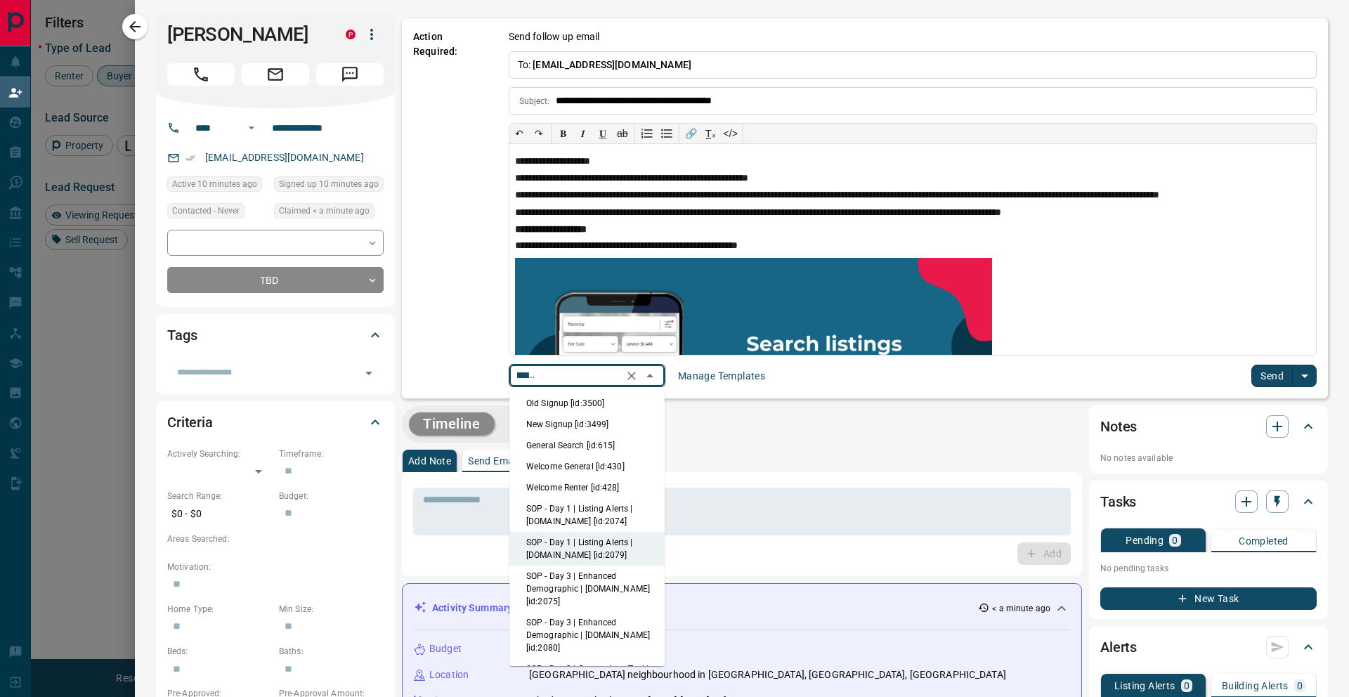
click at [599, 421] on li "New Signup [id:3499]" at bounding box center [586, 424] width 155 height 21
type input "**********"
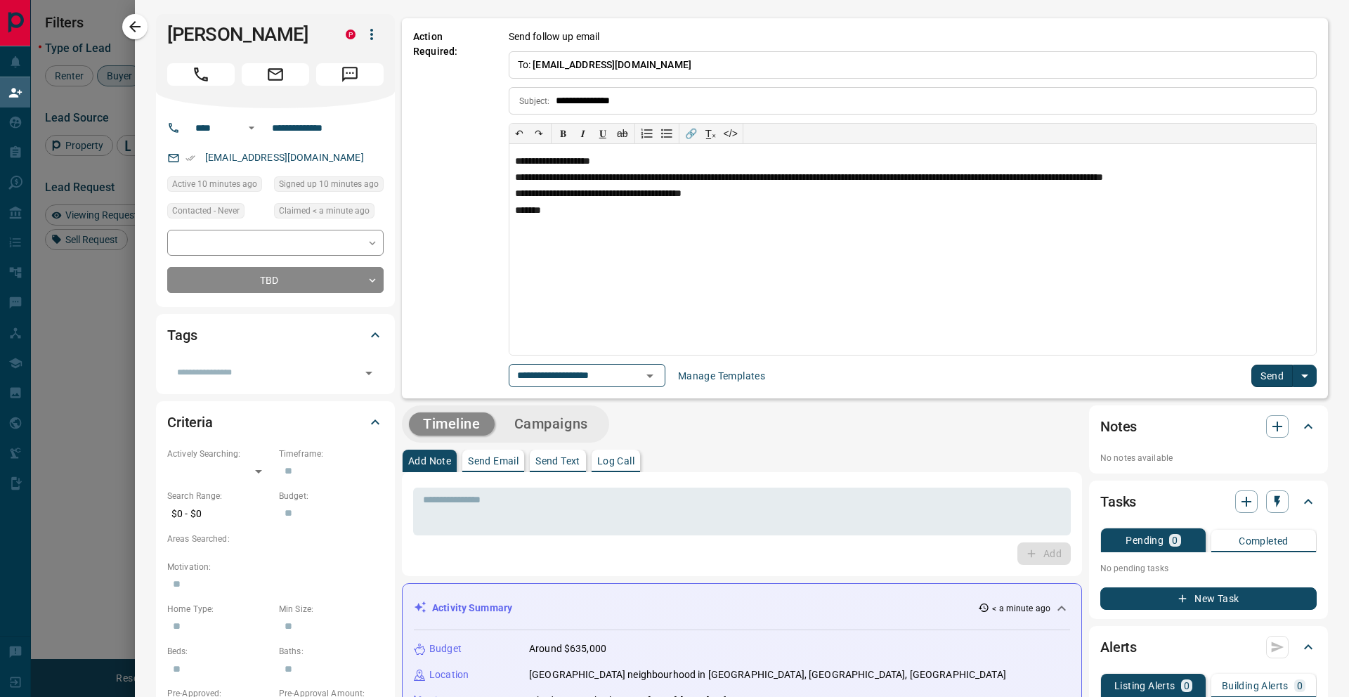
scroll to position [0, 0]
click at [1268, 369] on button "Send" at bounding box center [1271, 376] width 41 height 22
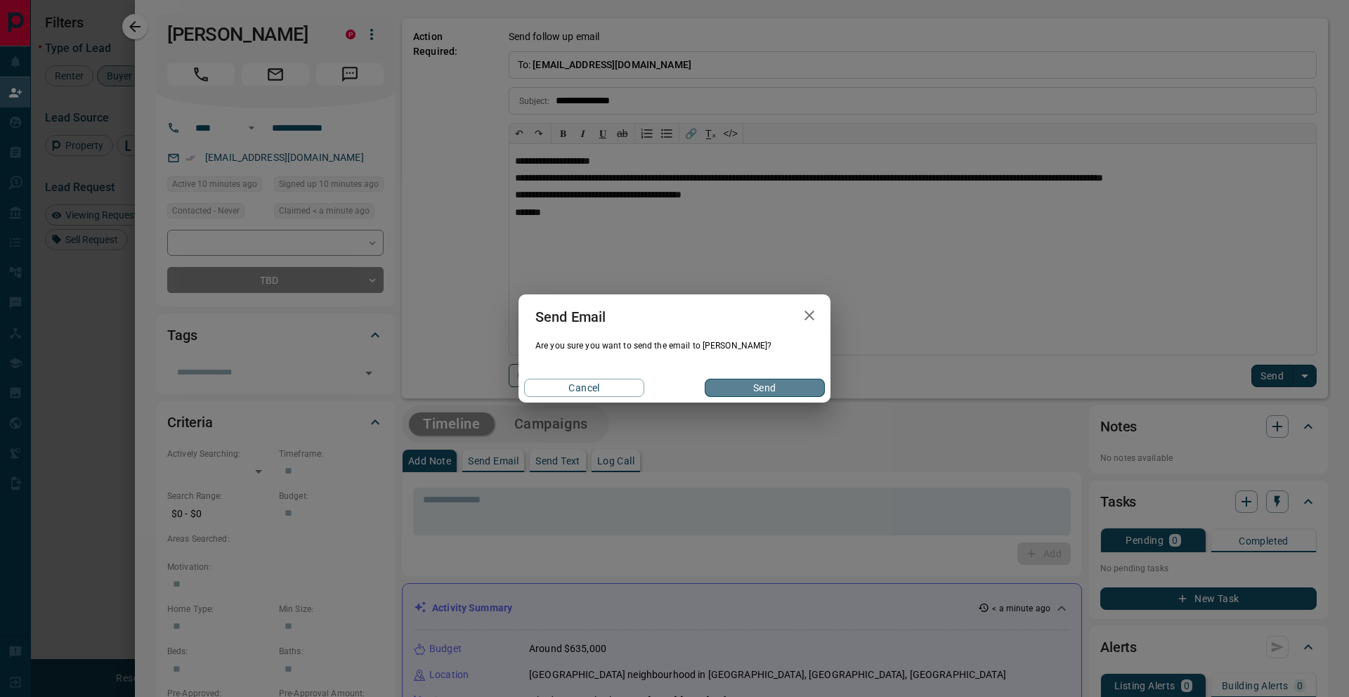
click at [756, 395] on button "Send" at bounding box center [765, 388] width 120 height 18
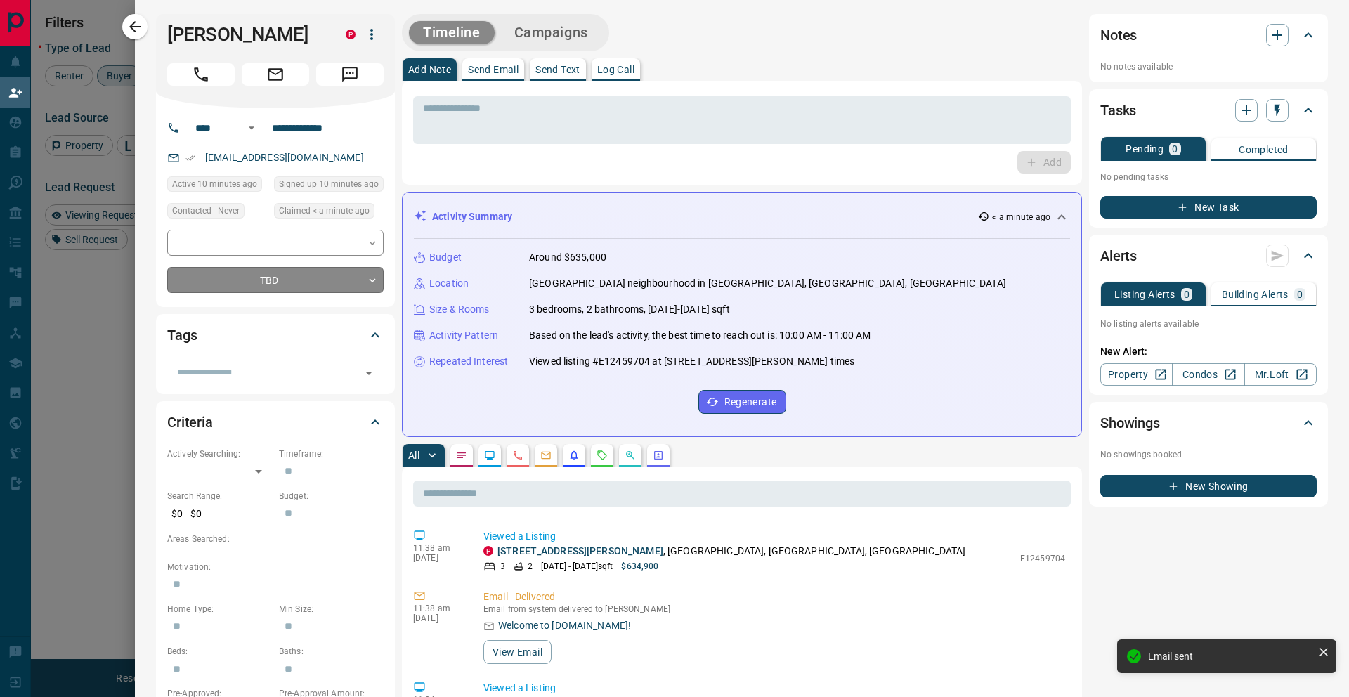
click at [362, 299] on body "Lead Transfers Claim Leads My Leads Tasks Opportunities Deals Campaigns Automat…" at bounding box center [674, 293] width 1349 height 586
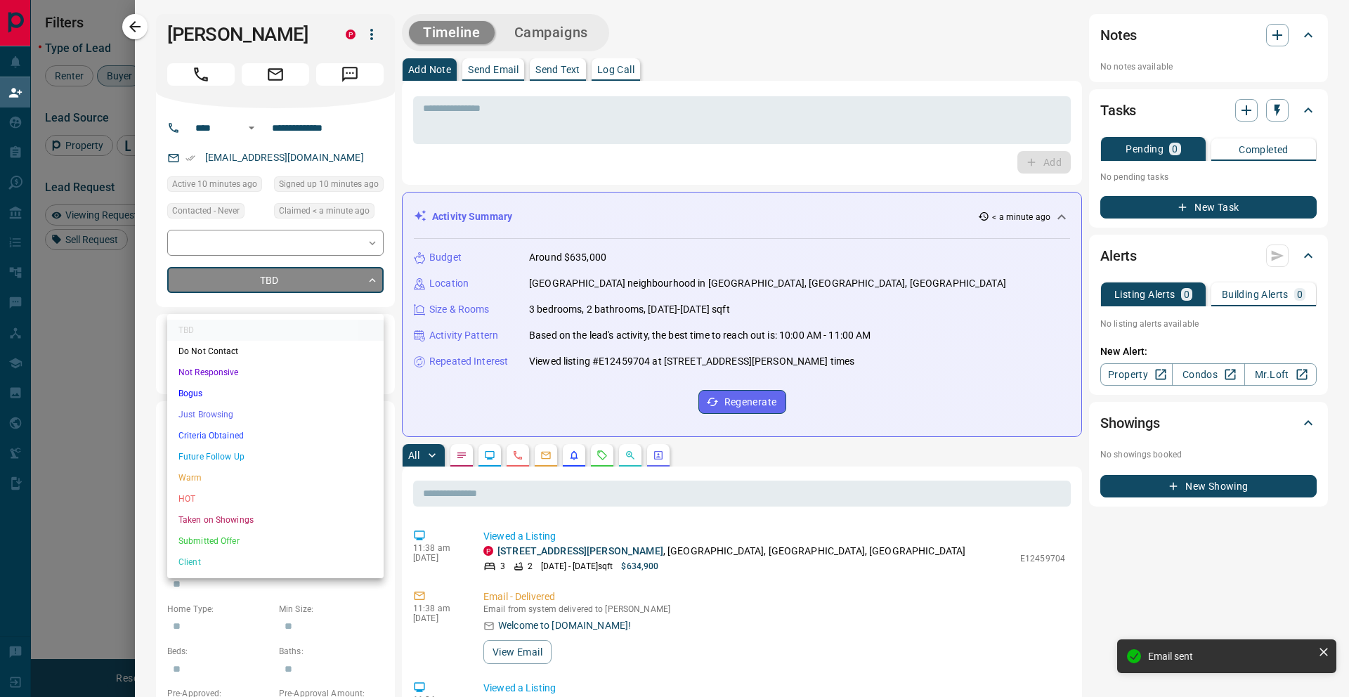
click at [251, 393] on li "Bogus" at bounding box center [275, 393] width 216 height 21
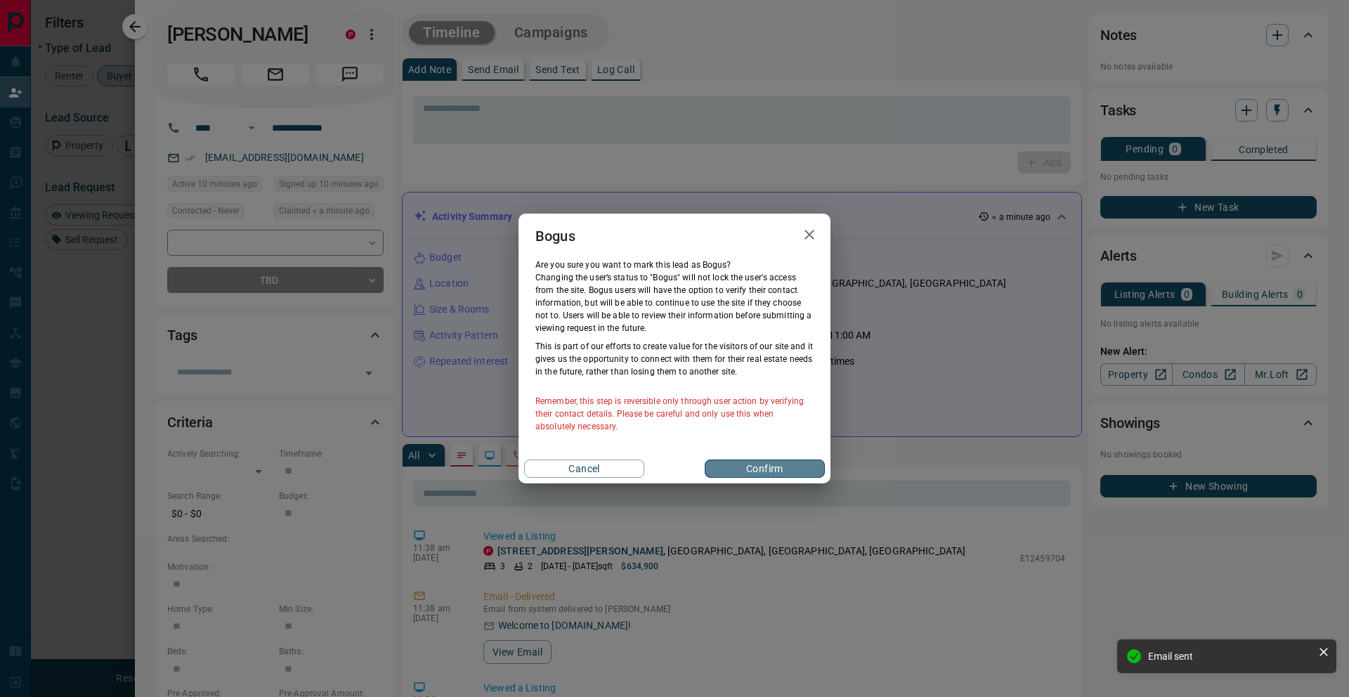
click at [762, 466] on button "Confirm" at bounding box center [765, 468] width 120 height 18
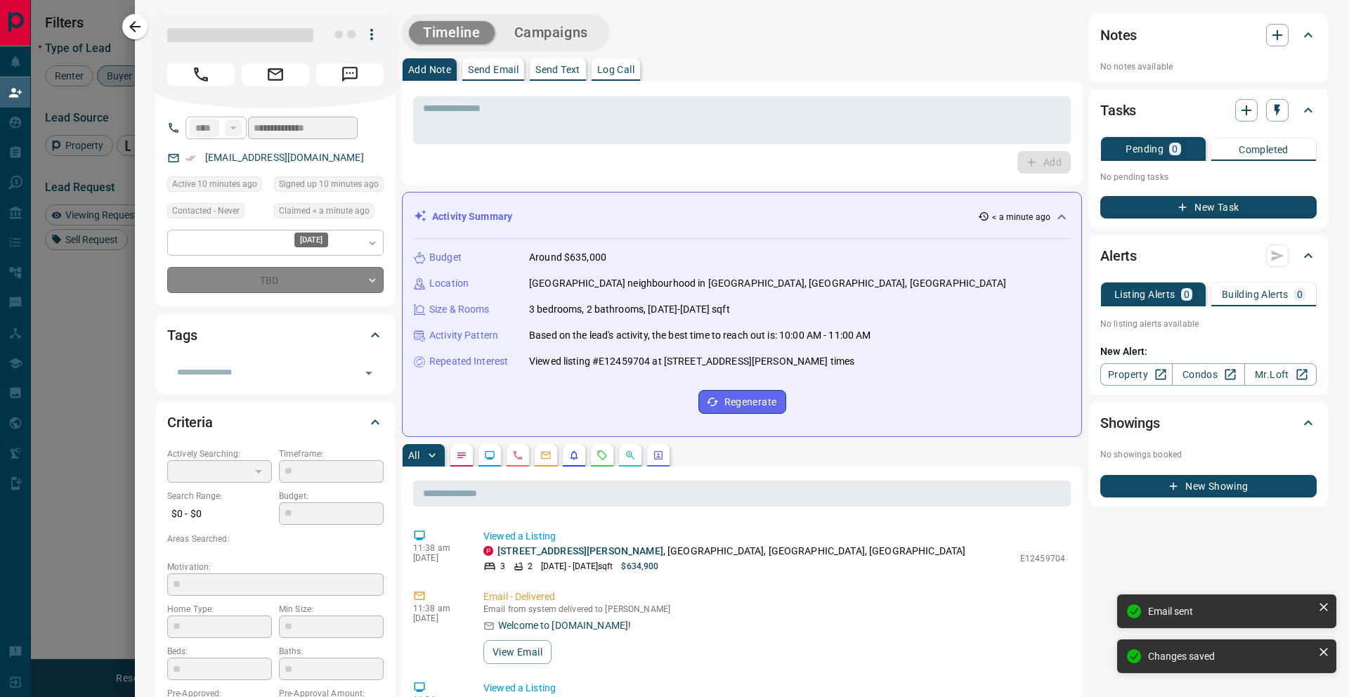
type input "**********"
type input "*"
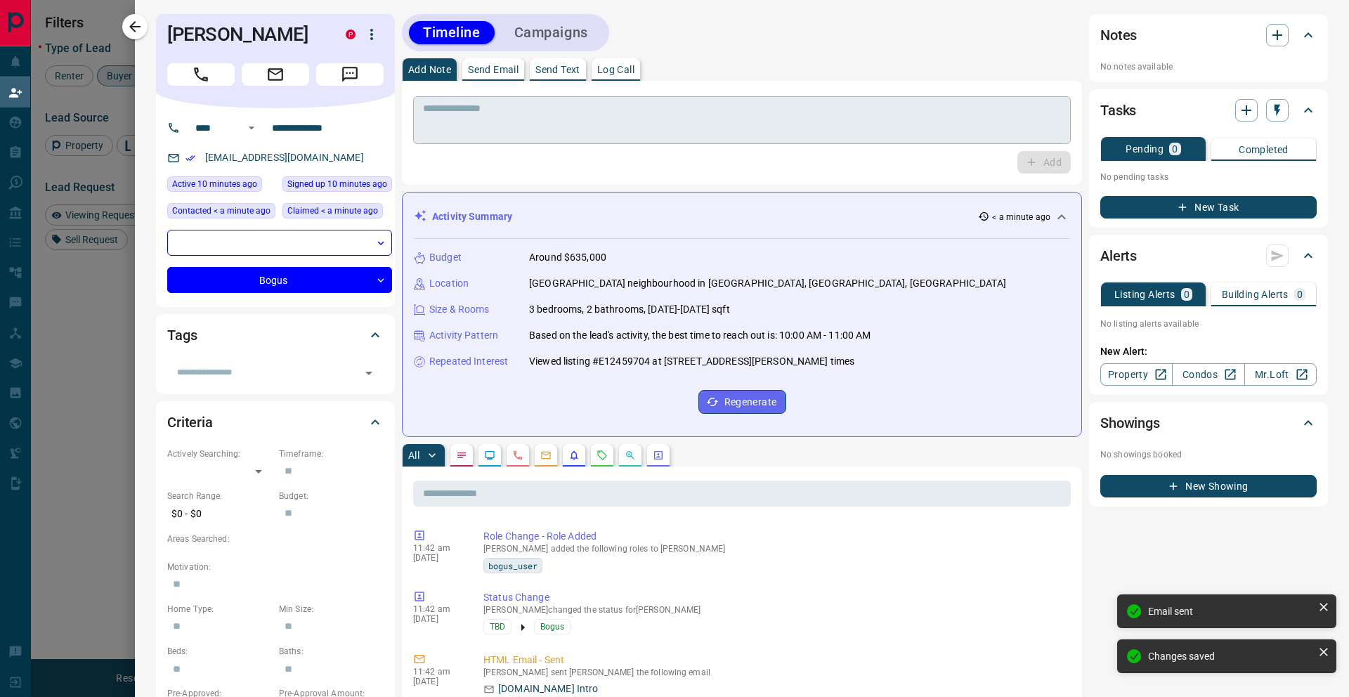
click at [137, 30] on icon "button" at bounding box center [134, 26] width 17 height 17
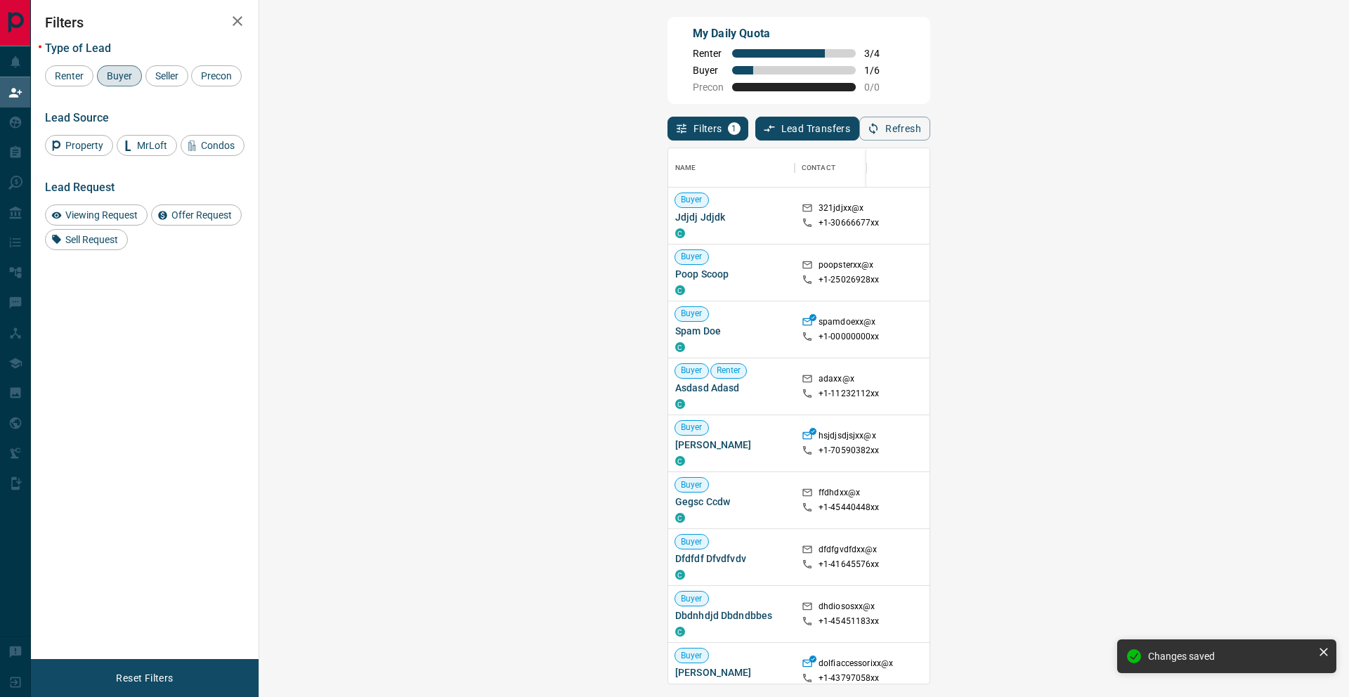
scroll to position [535, 1059]
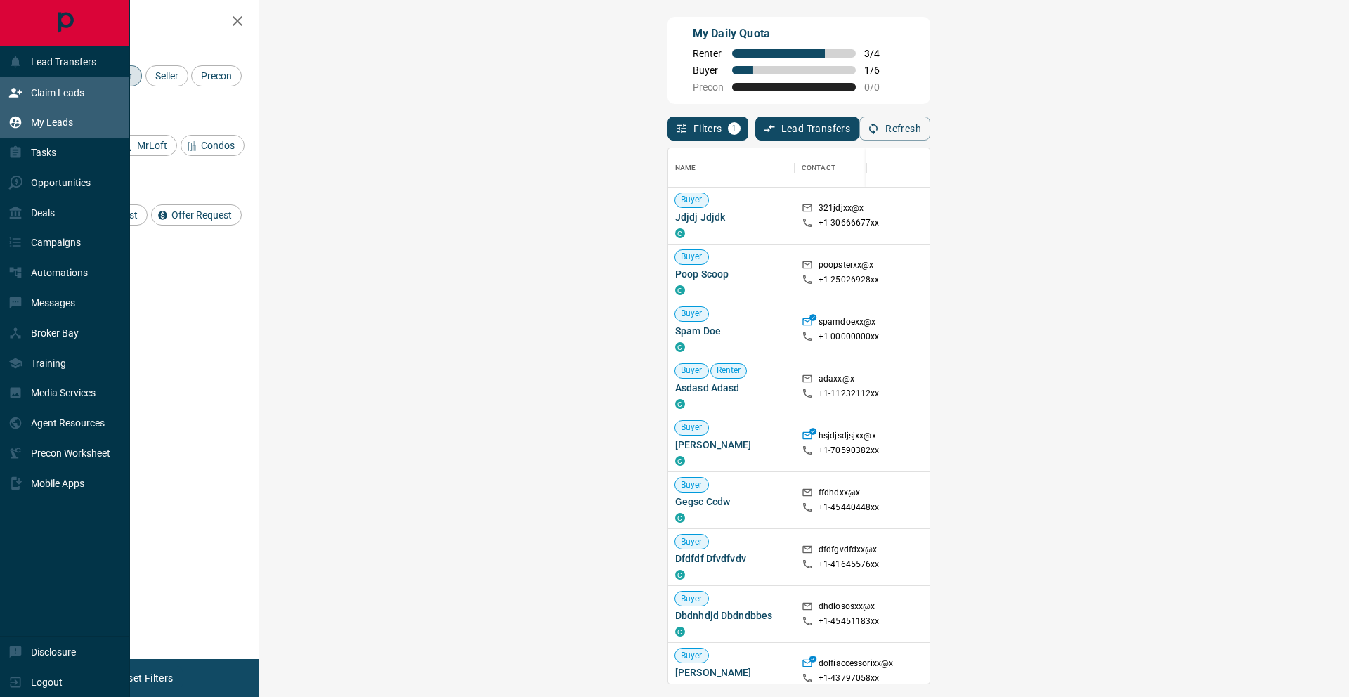
click at [14, 129] on icon at bounding box center [15, 122] width 14 height 14
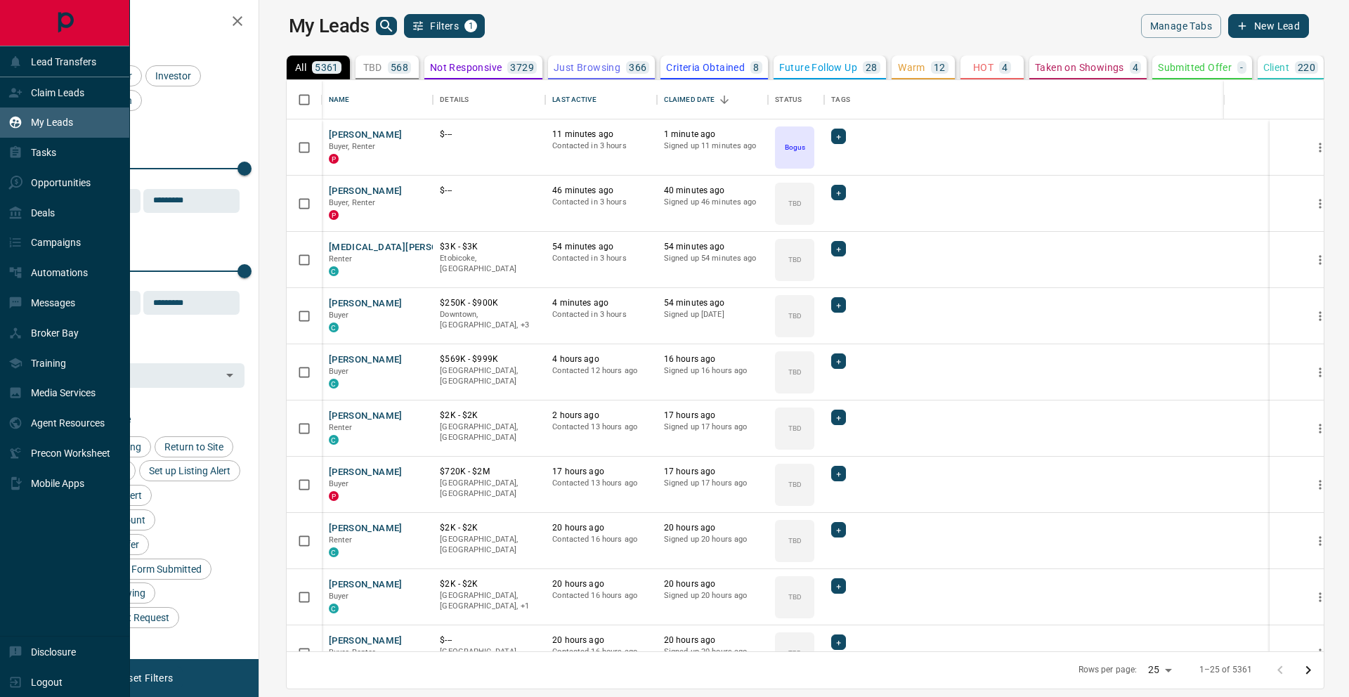
scroll to position [571, 1083]
click at [37, 91] on p "Claim Leads" at bounding box center [57, 92] width 53 height 11
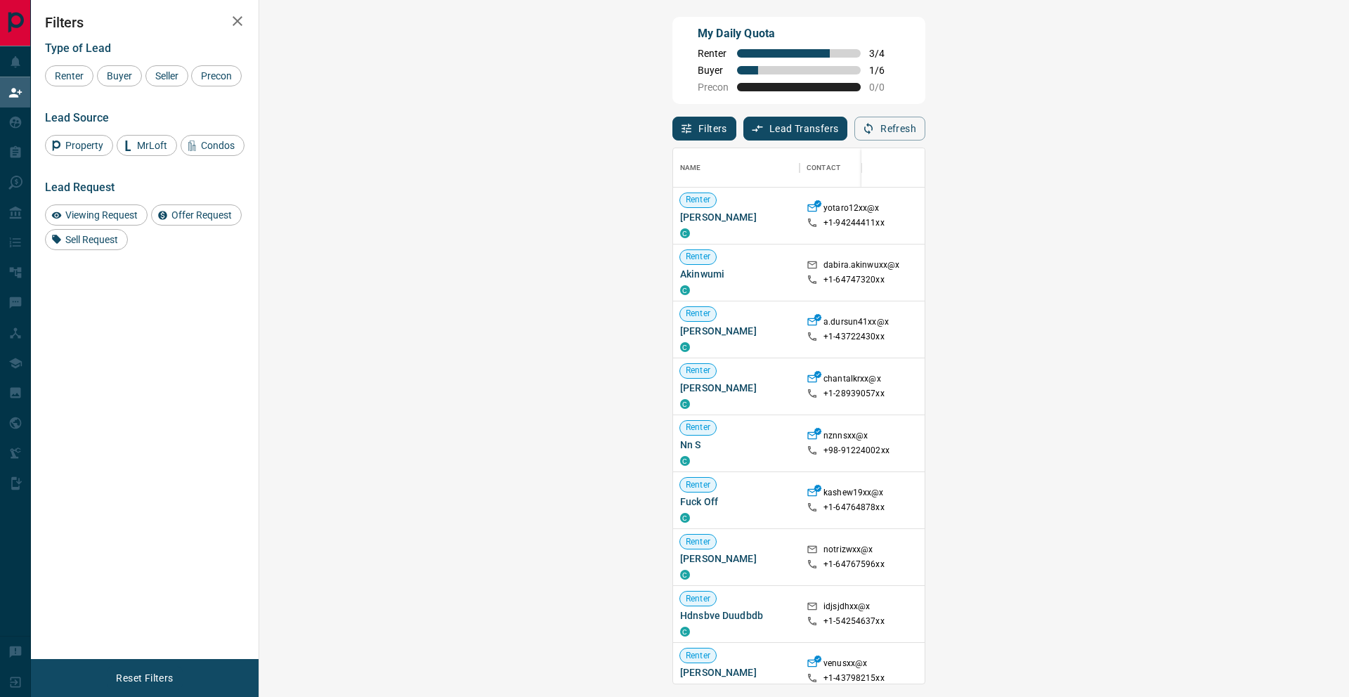
scroll to position [535, 1059]
click at [121, 78] on span "Buyer" at bounding box center [119, 75] width 35 height 11
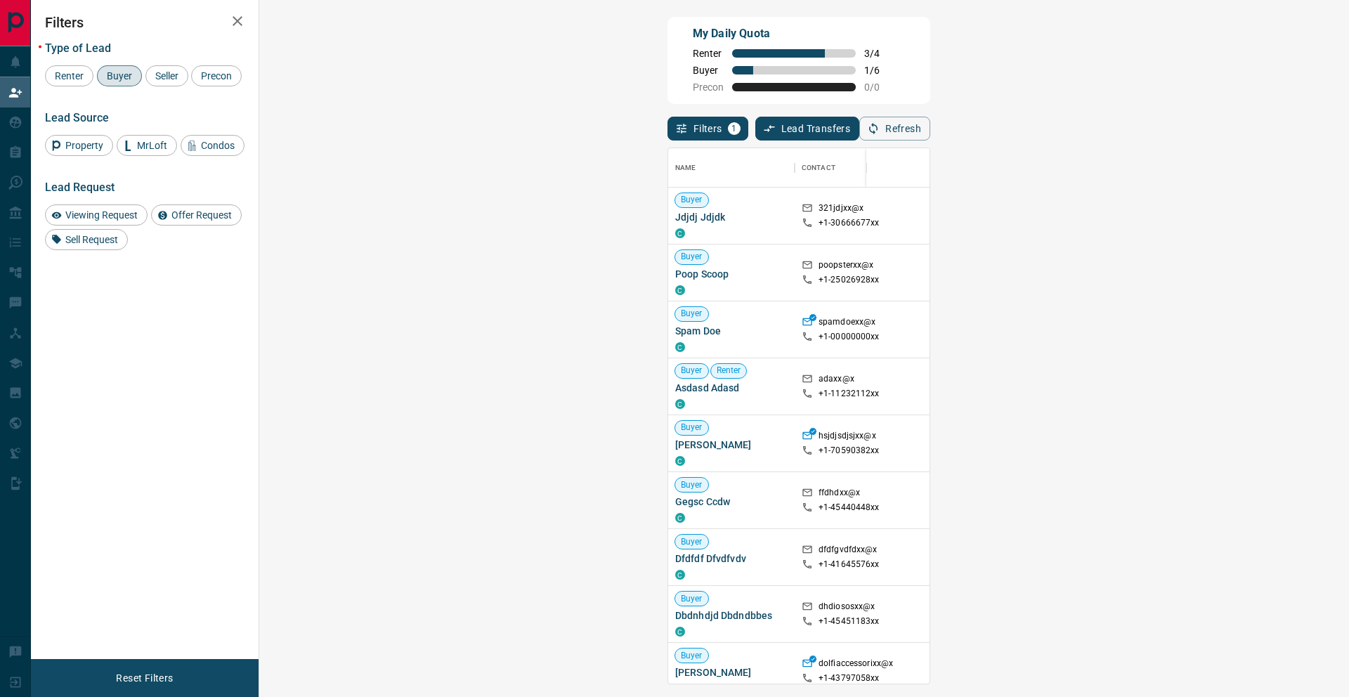
click at [667, 124] on div "Filters 1 Lead Transfers 0 Refresh" at bounding box center [798, 122] width 263 height 37
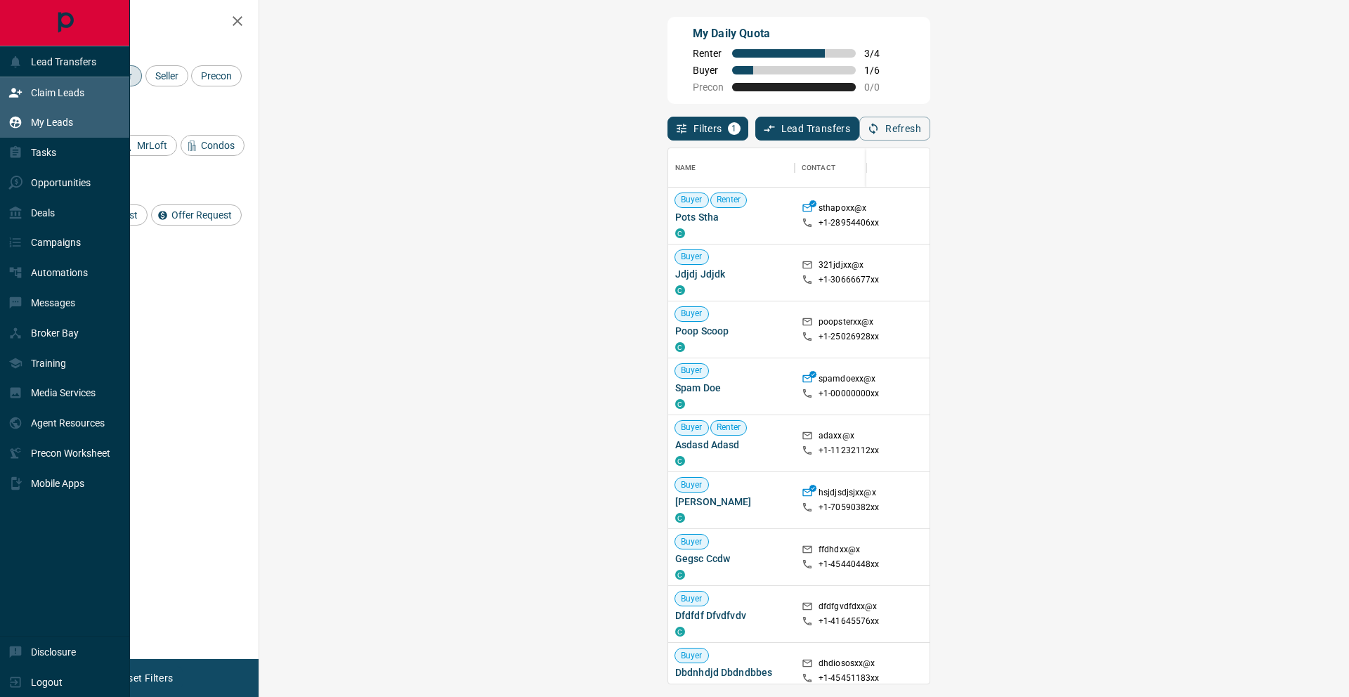
click at [24, 121] on div "My Leads" at bounding box center [40, 122] width 65 height 23
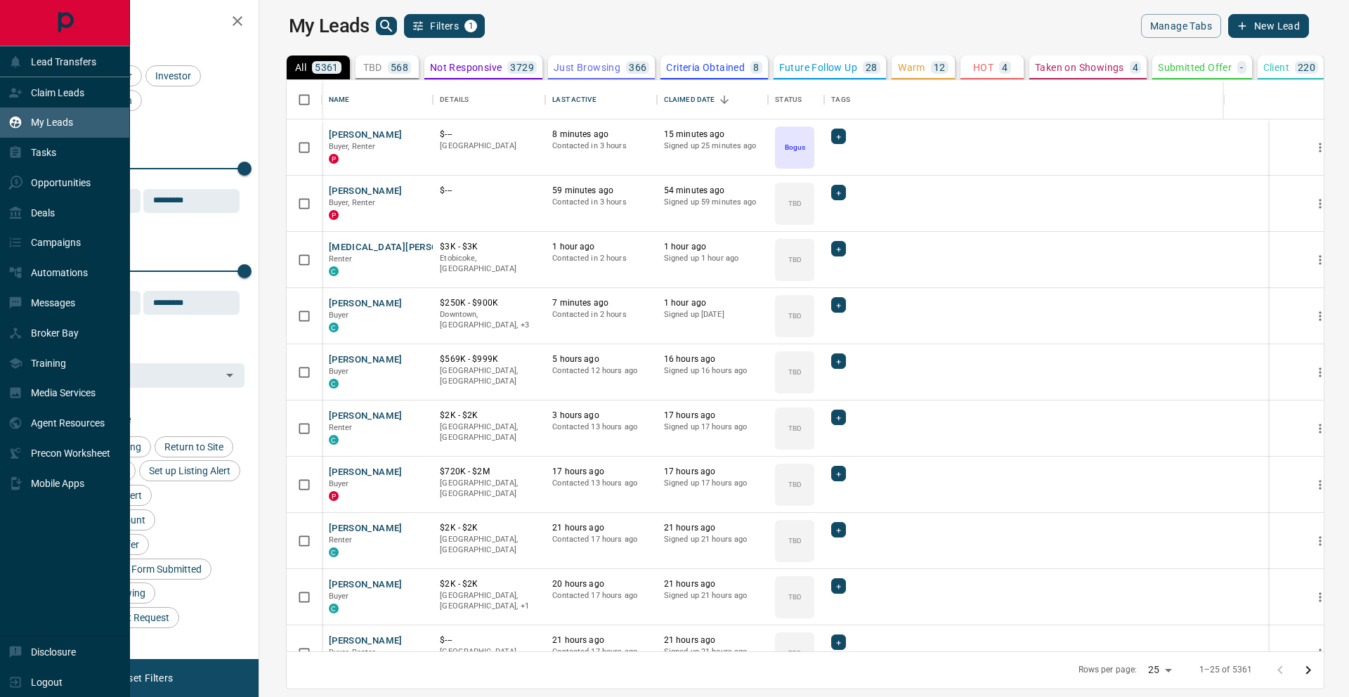
scroll to position [571, 1083]
click at [15, 98] on icon at bounding box center [15, 93] width 14 height 14
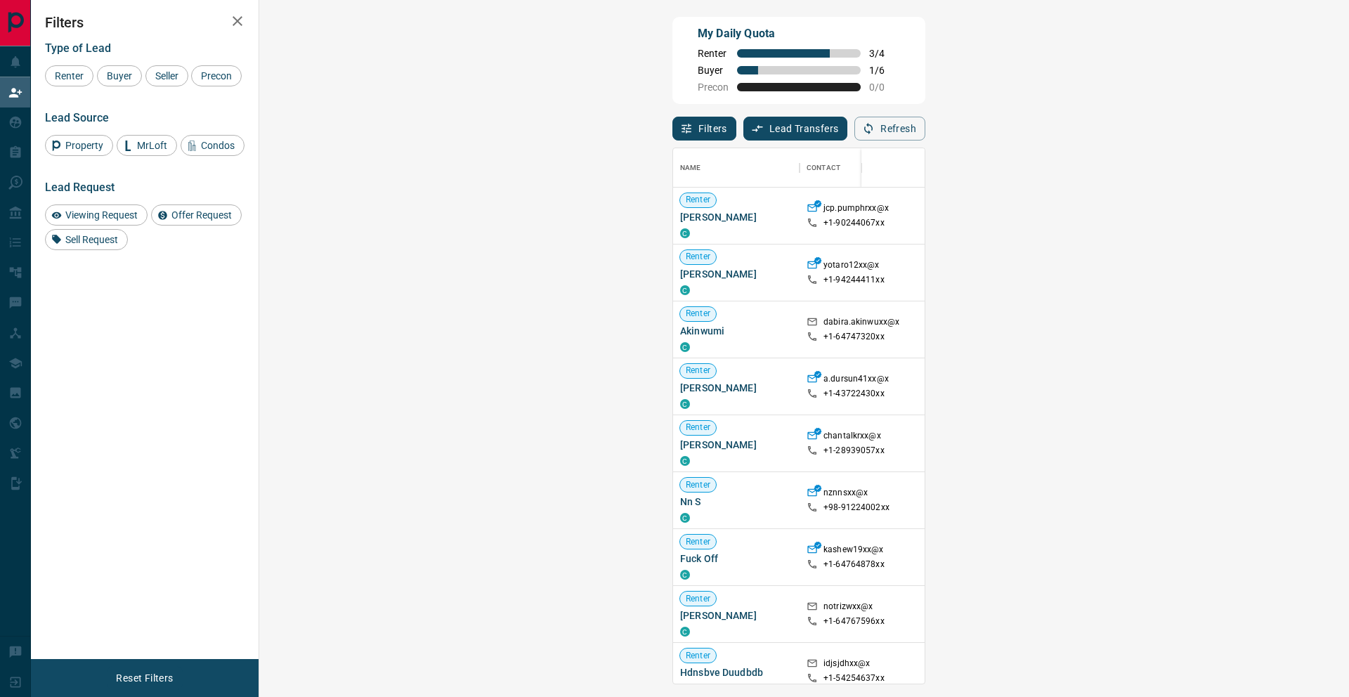
scroll to position [535, 1059]
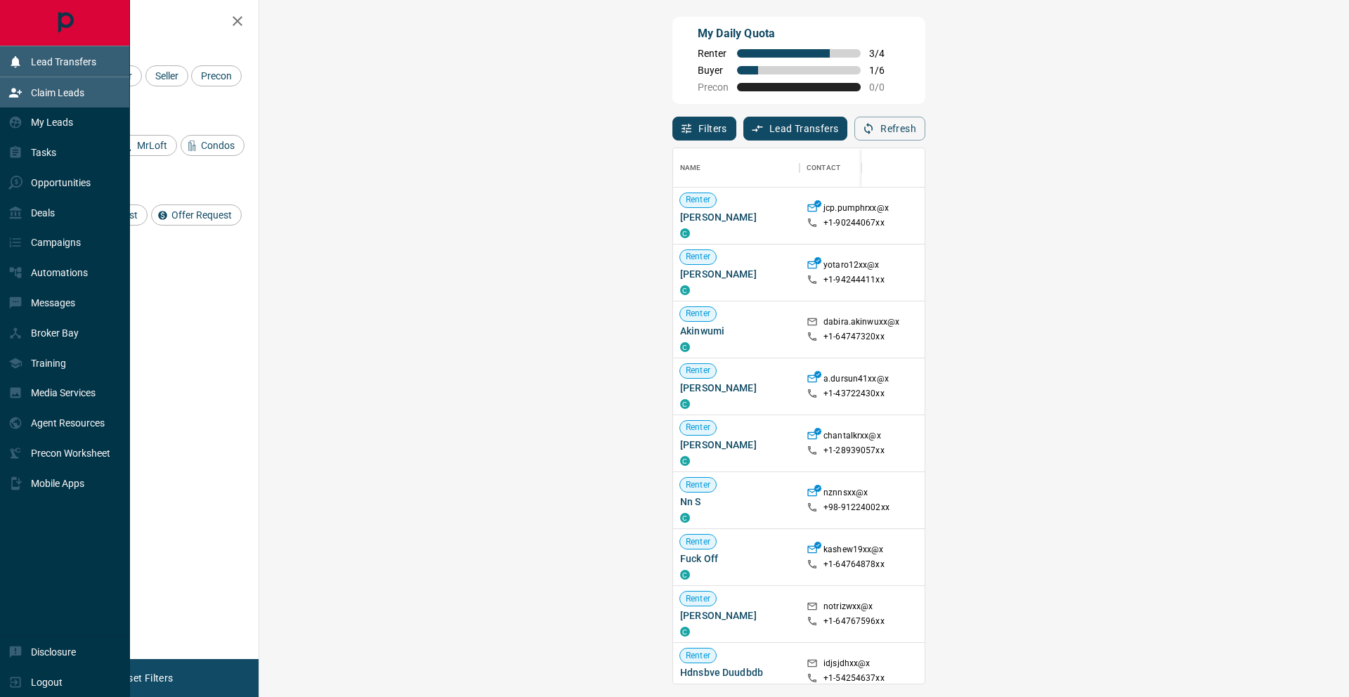
click at [27, 65] on div "Lead Transfers" at bounding box center [52, 61] width 88 height 23
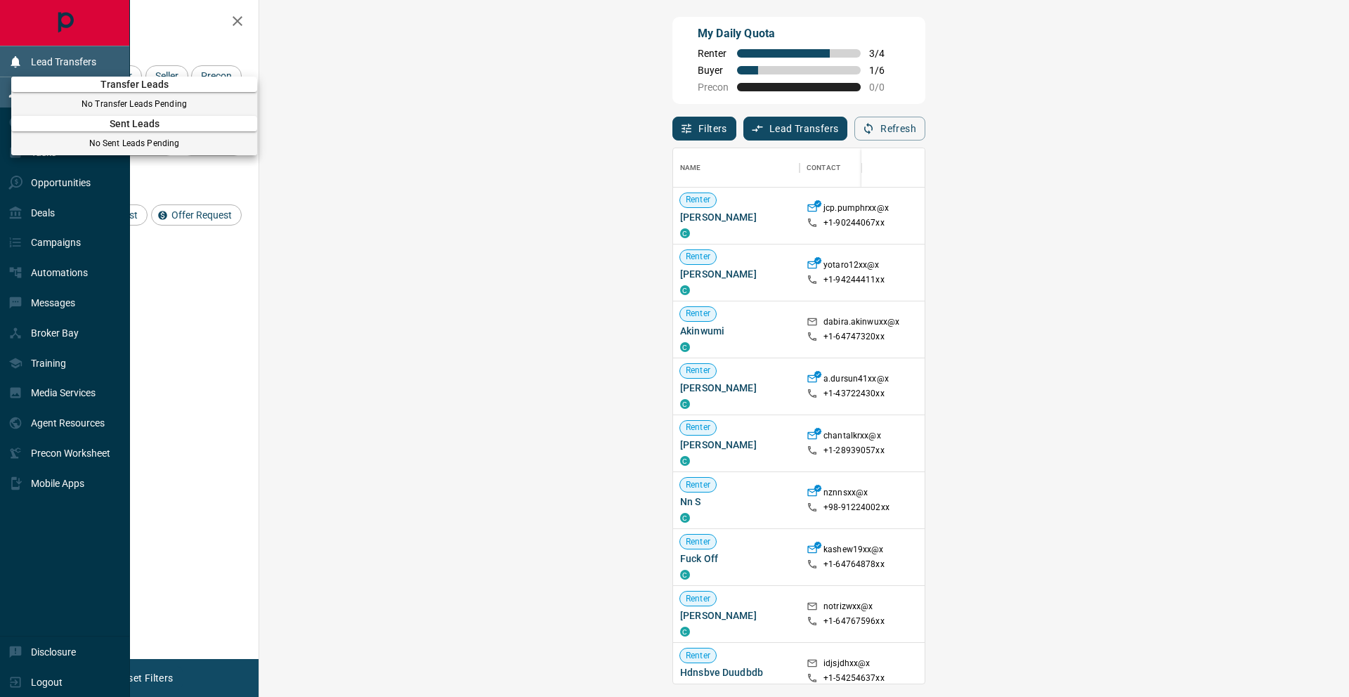
click at [27, 65] on div at bounding box center [674, 348] width 1349 height 697
